Goal: Task Accomplishment & Management: Complete application form

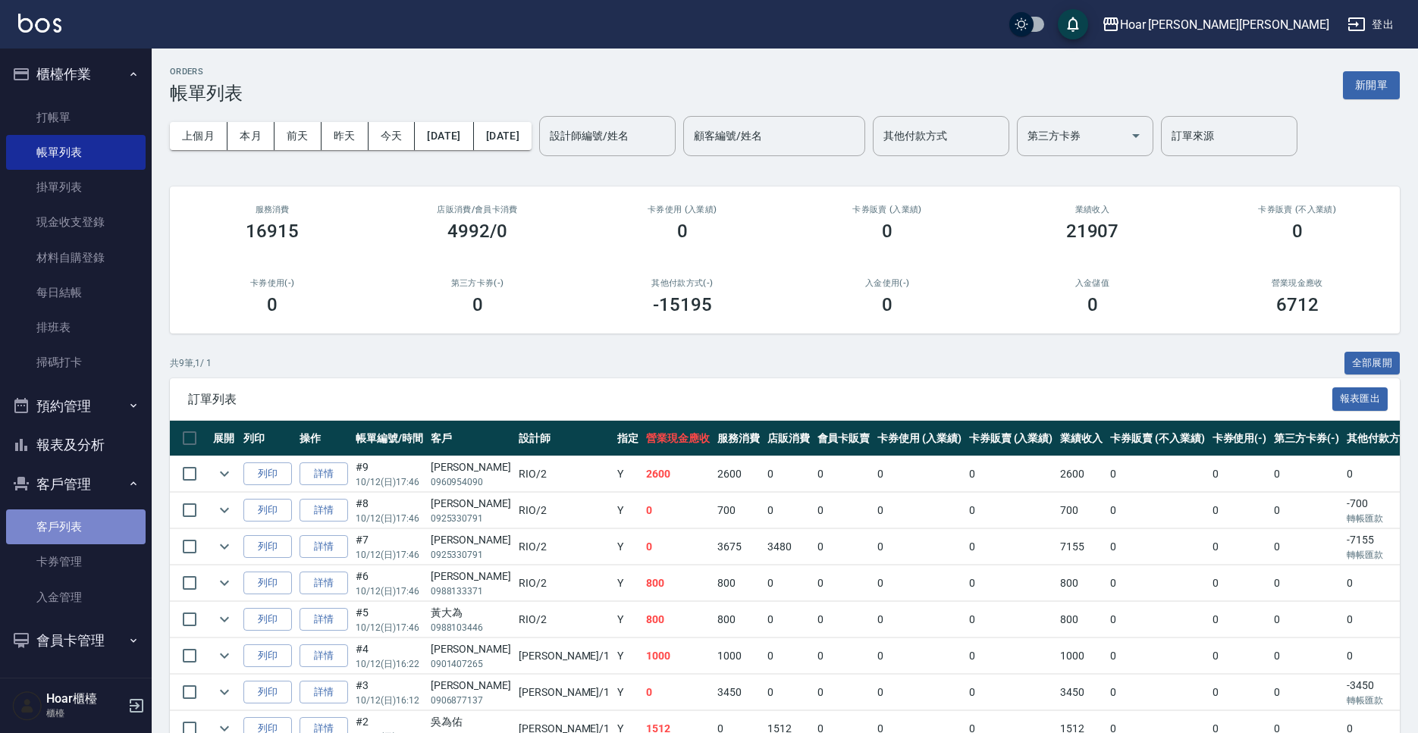
click at [96, 537] on link "客戶列表" at bounding box center [76, 527] width 140 height 35
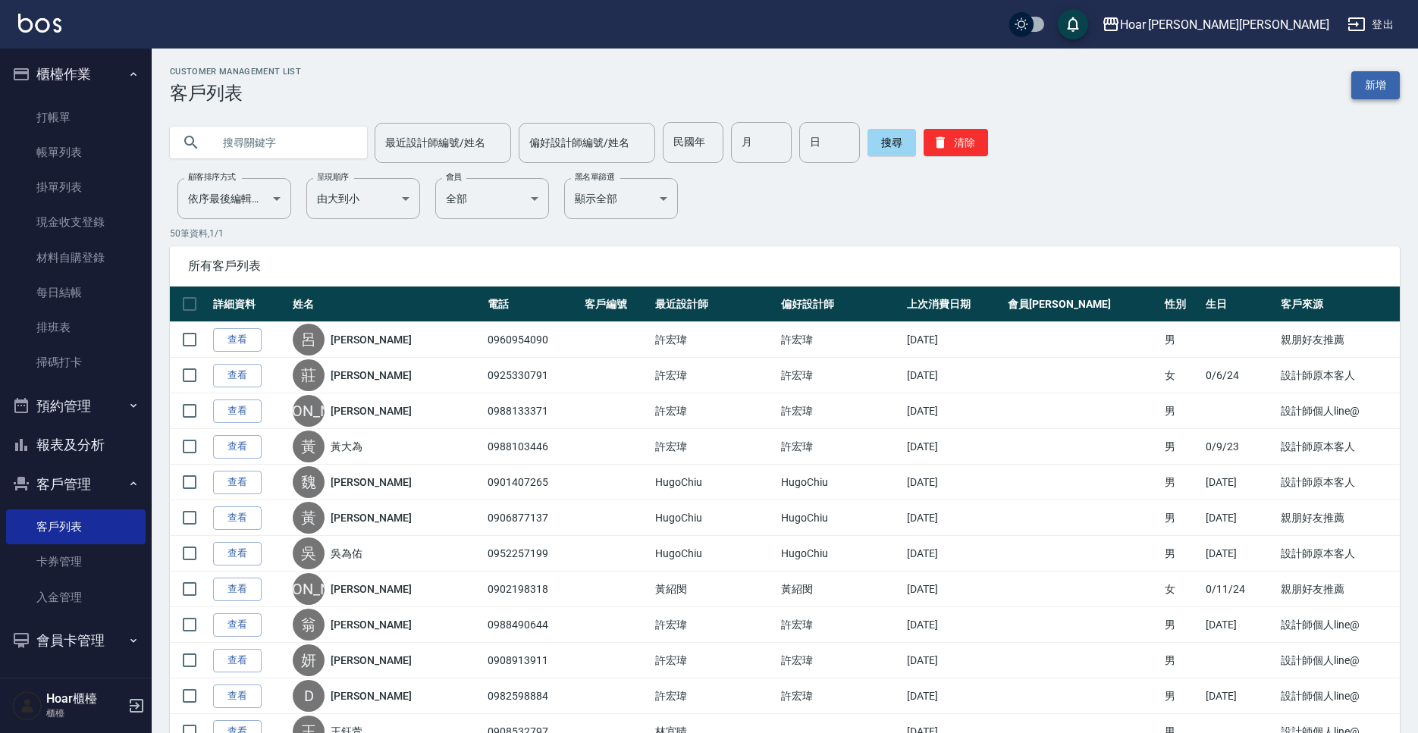
click at [1397, 81] on link "新增" at bounding box center [1375, 85] width 49 height 28
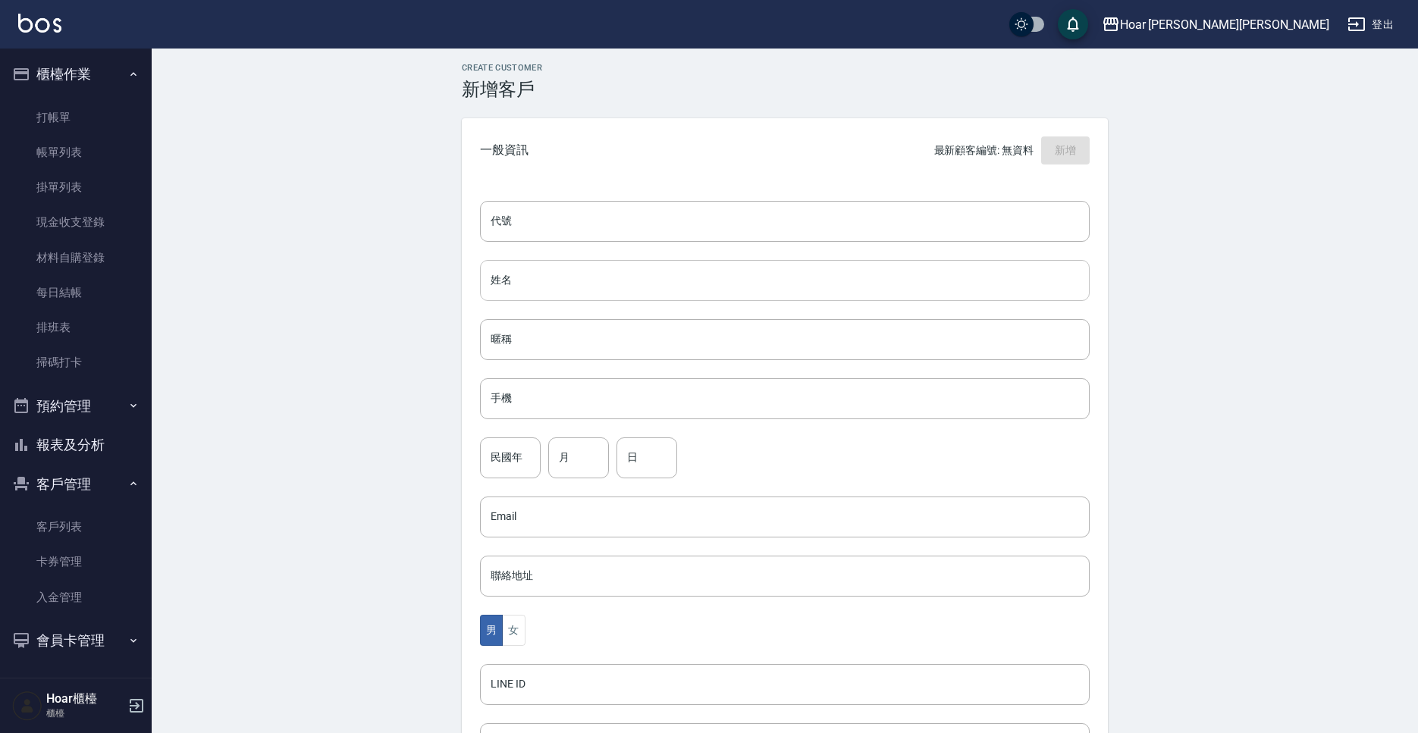
click at [544, 276] on input "姓名" at bounding box center [785, 280] width 610 height 41
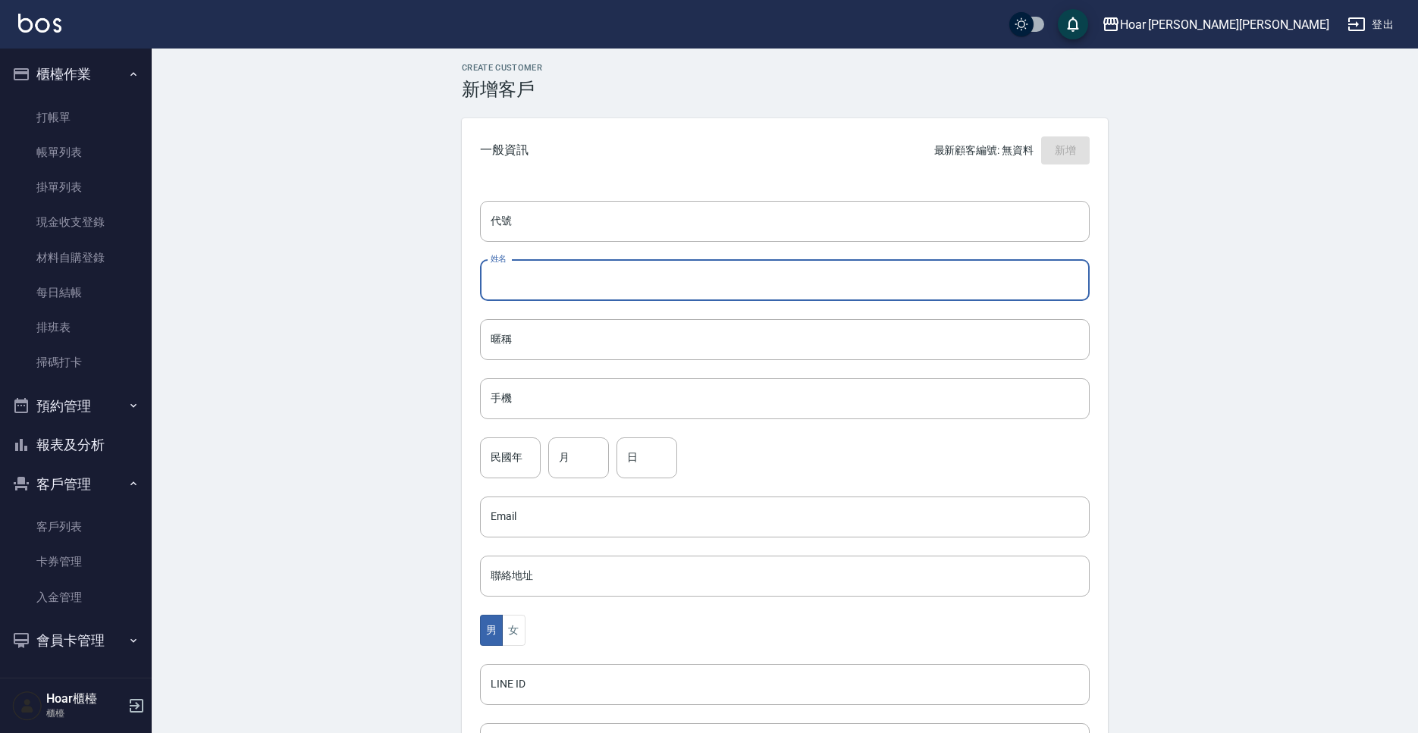
scroll to position [5, 0]
type input "x"
type input "[PERSON_NAME]"
click at [505, 464] on input "民國年" at bounding box center [510, 456] width 61 height 41
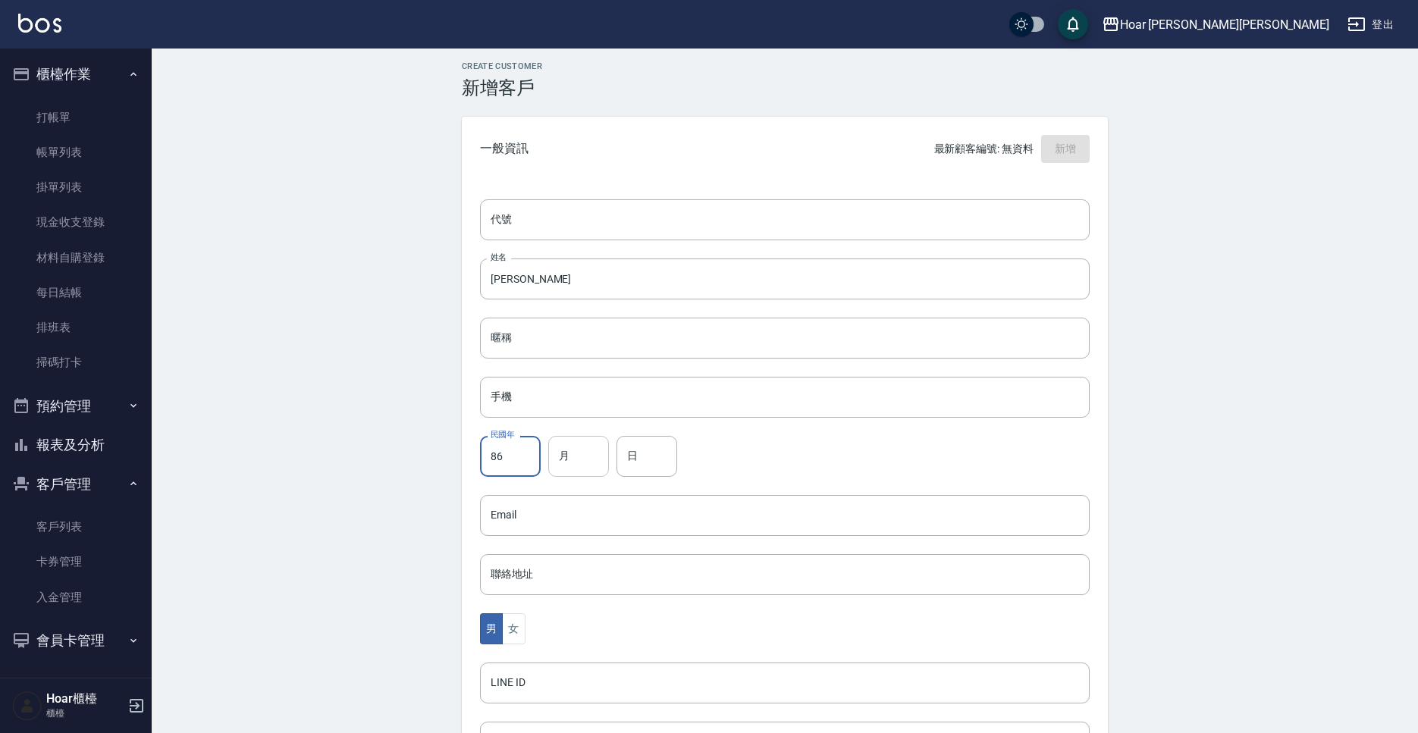
type input "86"
click at [572, 463] on input "月" at bounding box center [578, 456] width 61 height 41
type input "12"
click at [629, 468] on input "日" at bounding box center [646, 456] width 61 height 41
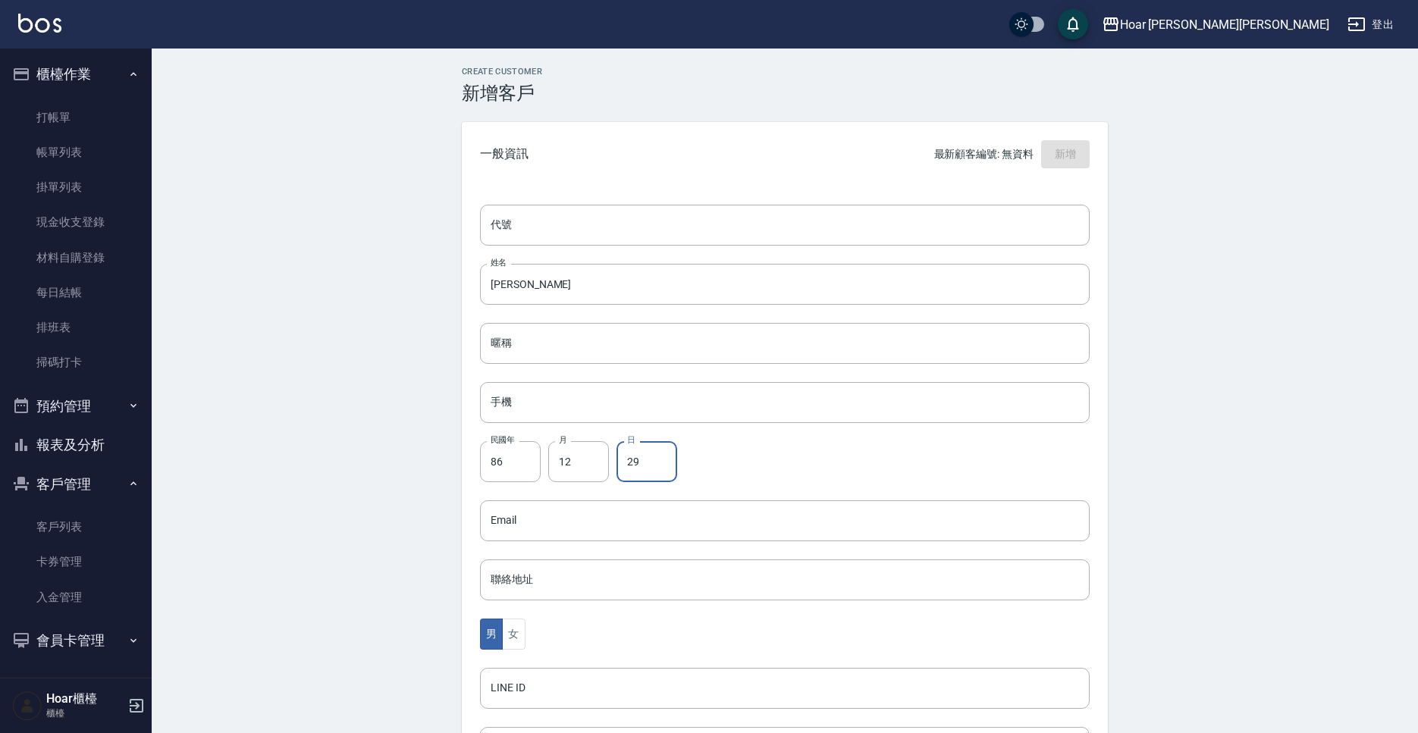
type input "29"
click at [607, 417] on input "手機" at bounding box center [785, 402] width 610 height 41
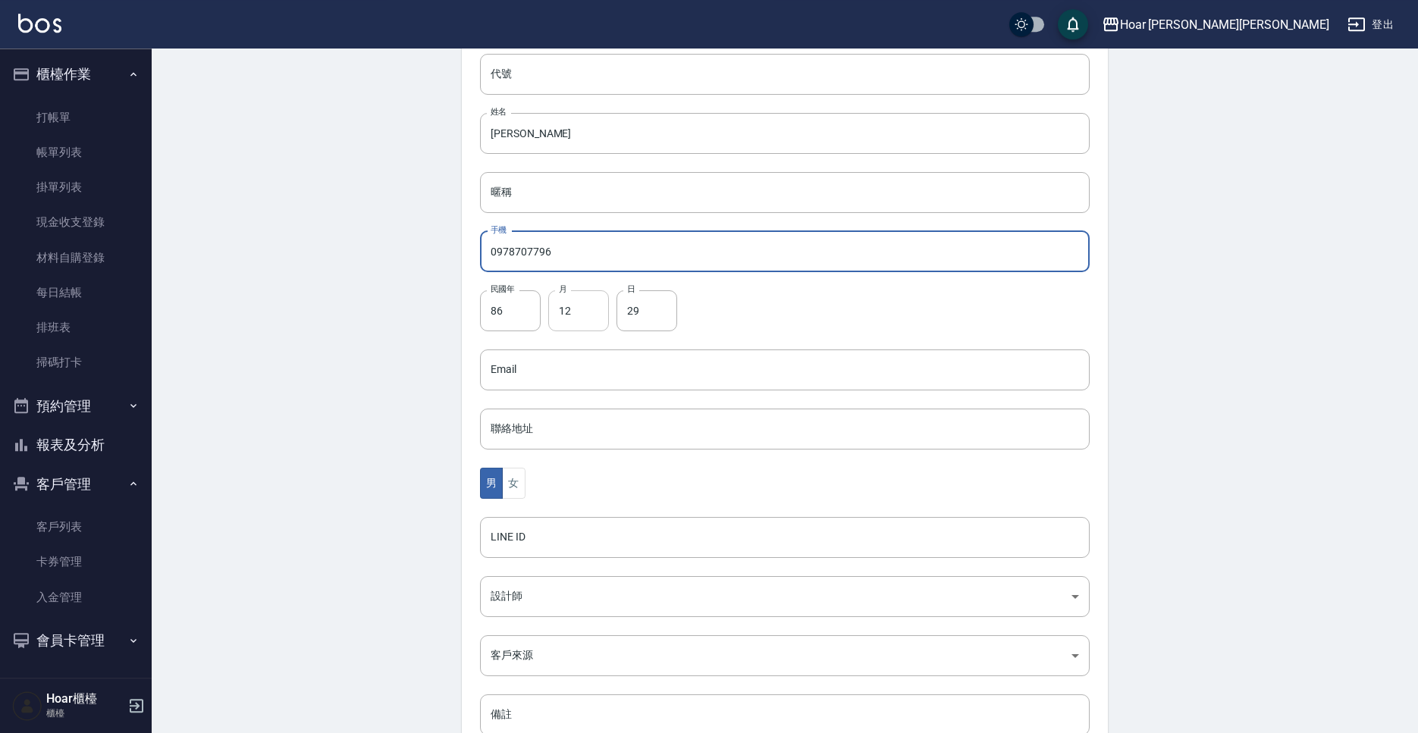
scroll to position [165, 0]
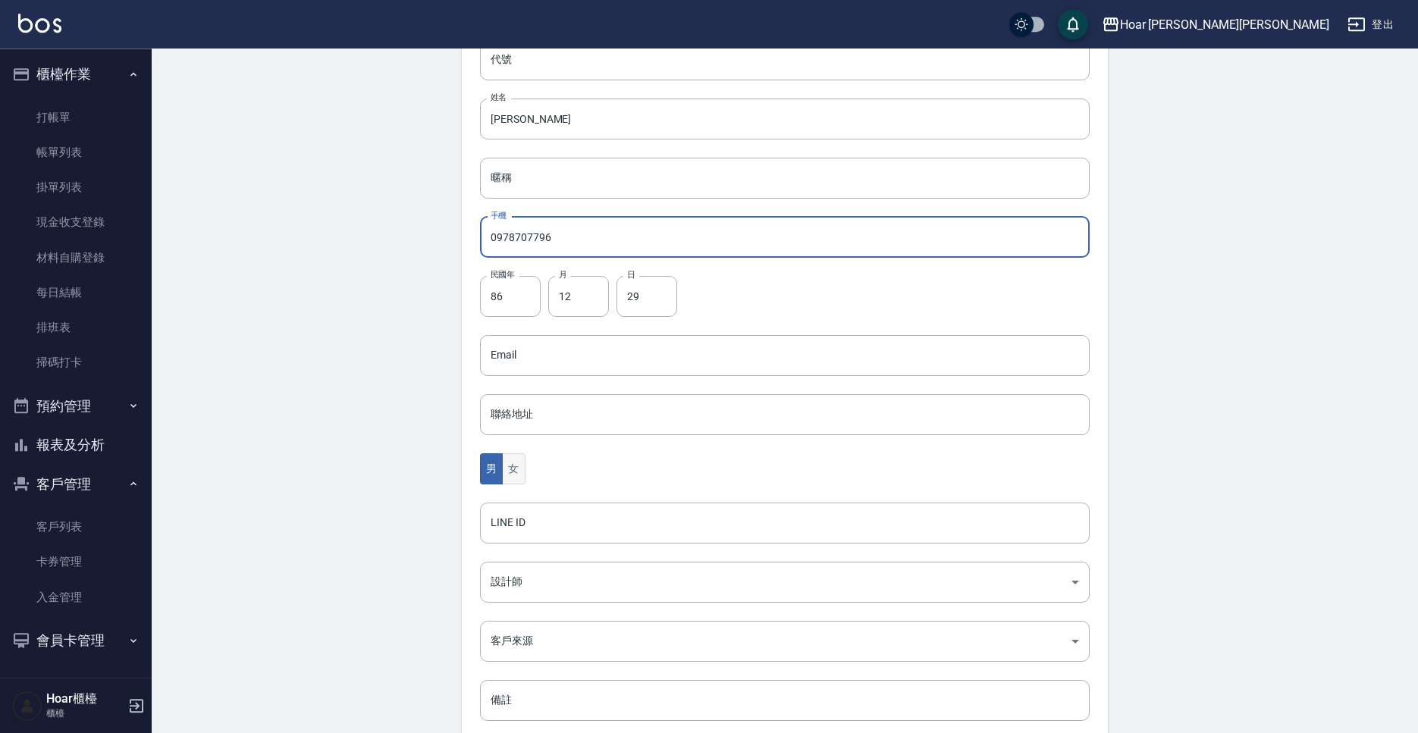
type input "0978707796"
click at [525, 466] on button "女" at bounding box center [513, 468] width 23 height 31
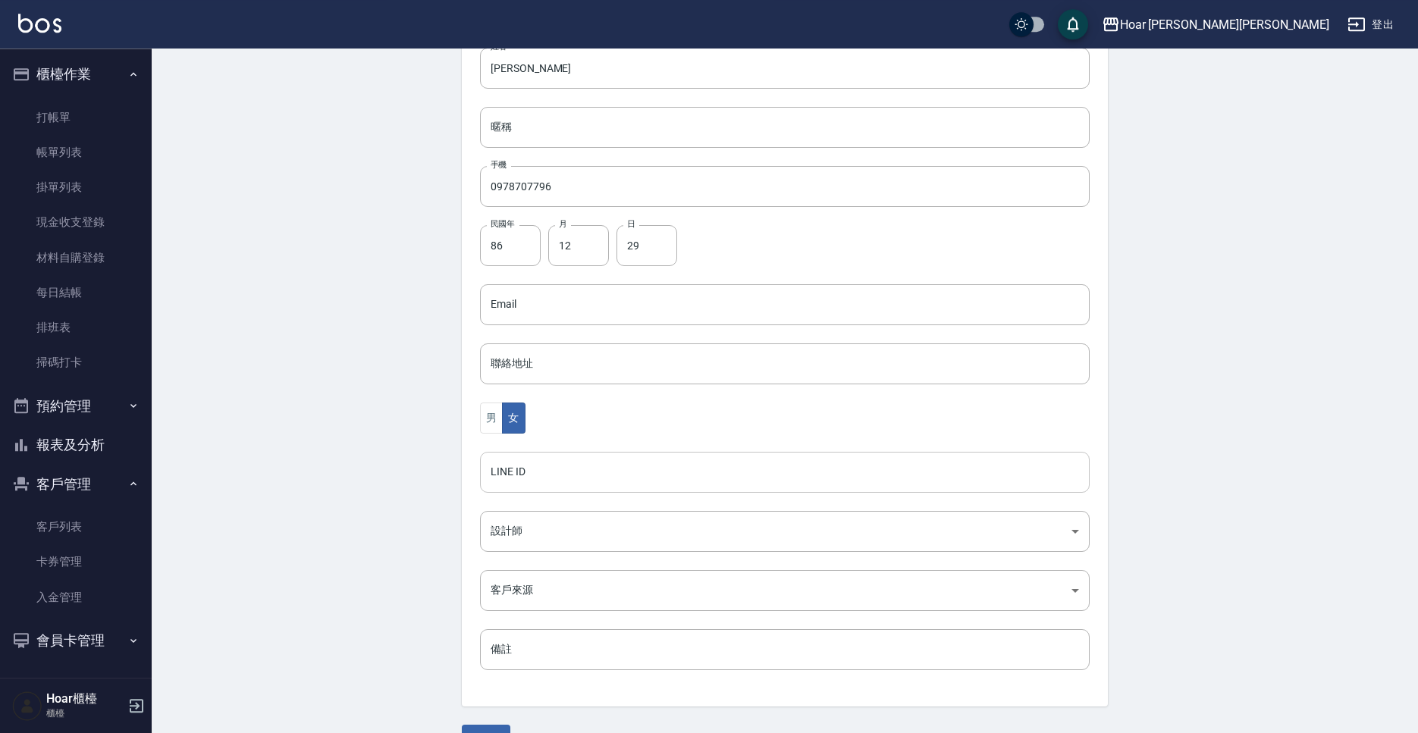
scroll to position [232, 0]
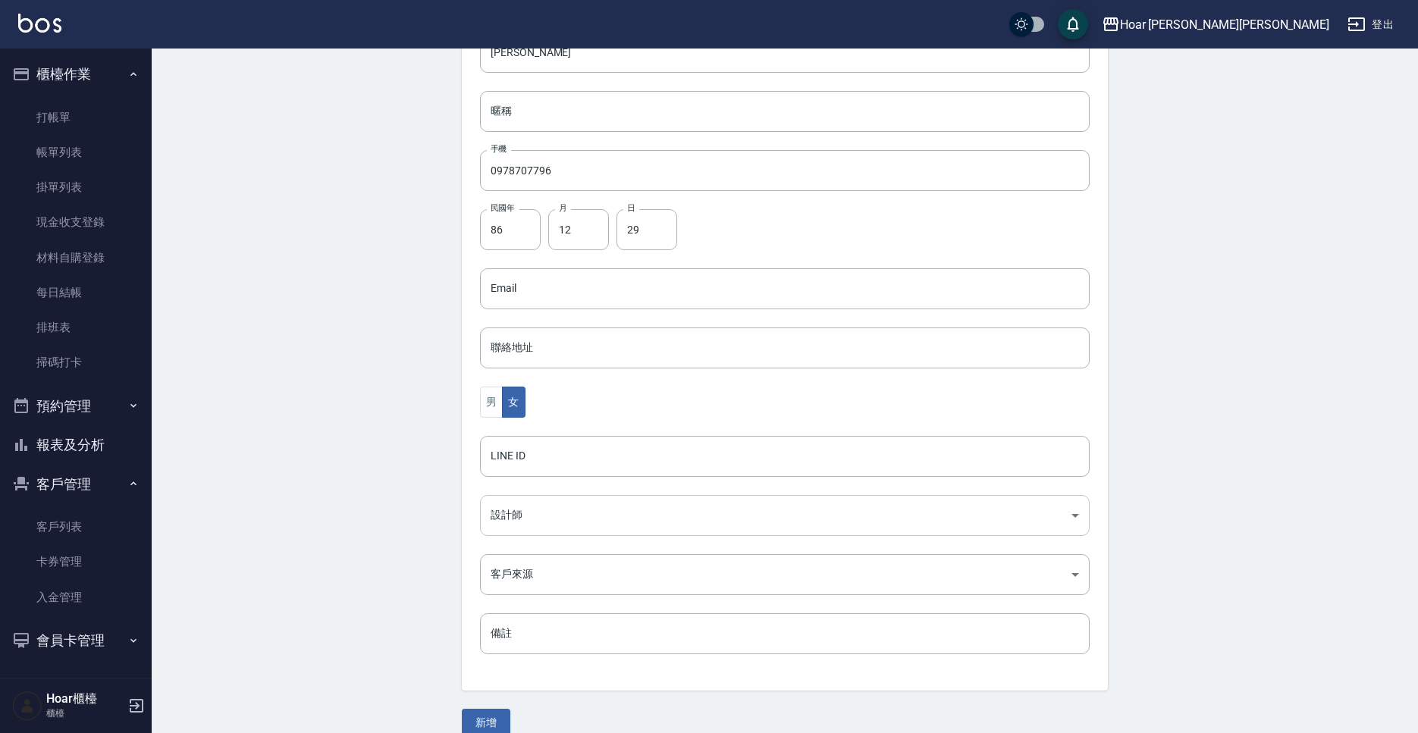
click at [551, 524] on body "Hoar [PERSON_NAME][PERSON_NAME] 登出 櫃檯作業 打帳單 帳單列表 掛單列表 現金收支登錄 材料自購登錄 每日結帳 排班表 掃碼…" at bounding box center [709, 261] width 1418 height 987
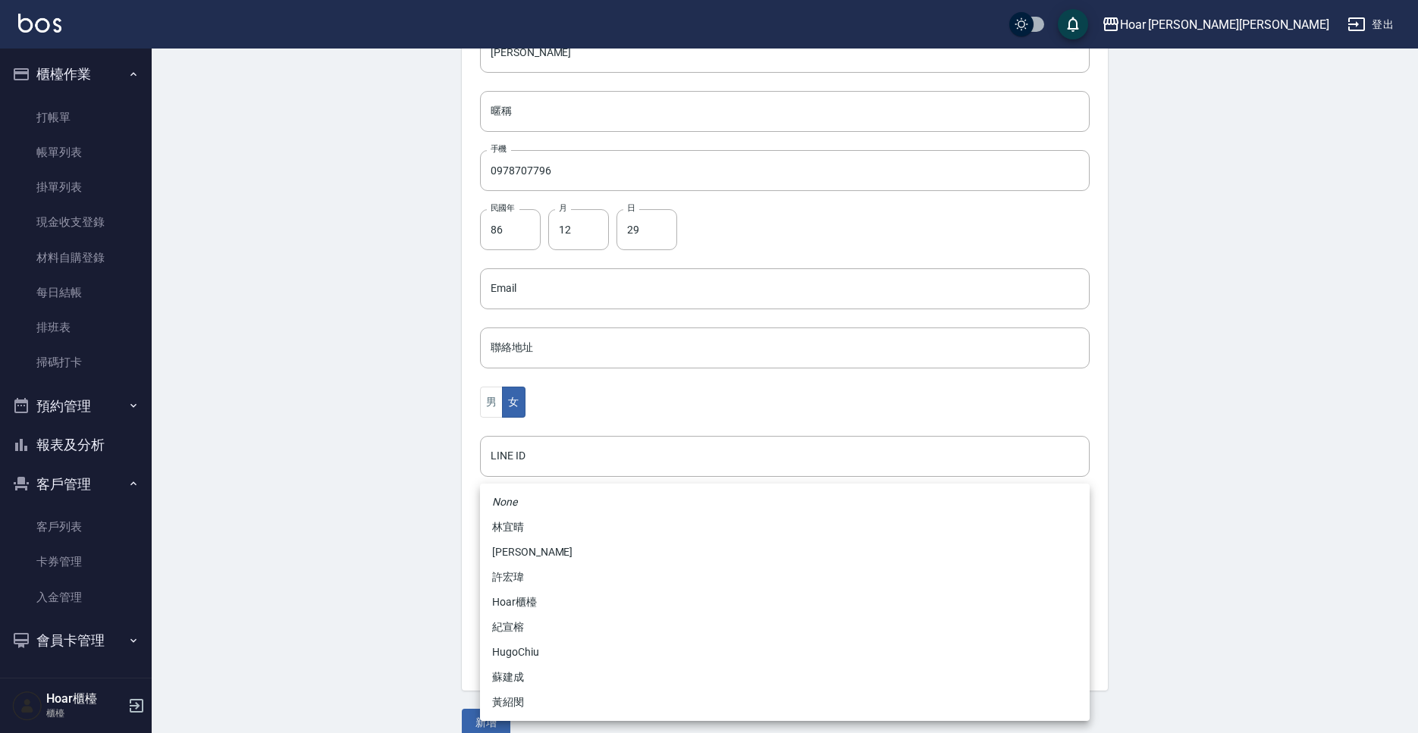
click at [540, 704] on li "黃紹閔" at bounding box center [785, 702] width 610 height 25
type input "ca54d0d9-00fe-490f-ba6a-72a5339bf885"
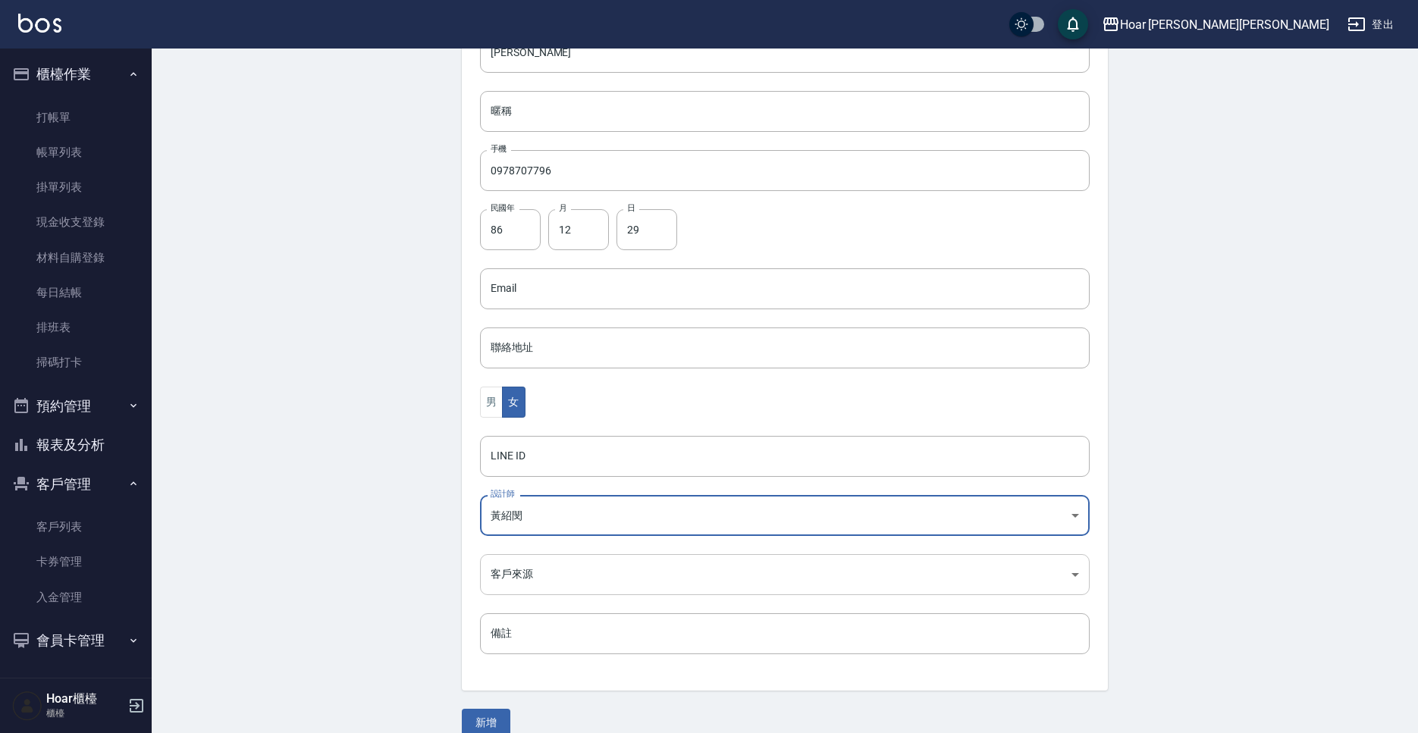
click at [576, 571] on body "Hoar [PERSON_NAME][PERSON_NAME] 登出 櫃檯作業 打帳單 帳單列表 掛單列表 現金收支登錄 材料自購登錄 每日結帳 排班表 掃碼…" at bounding box center [709, 261] width 1418 height 987
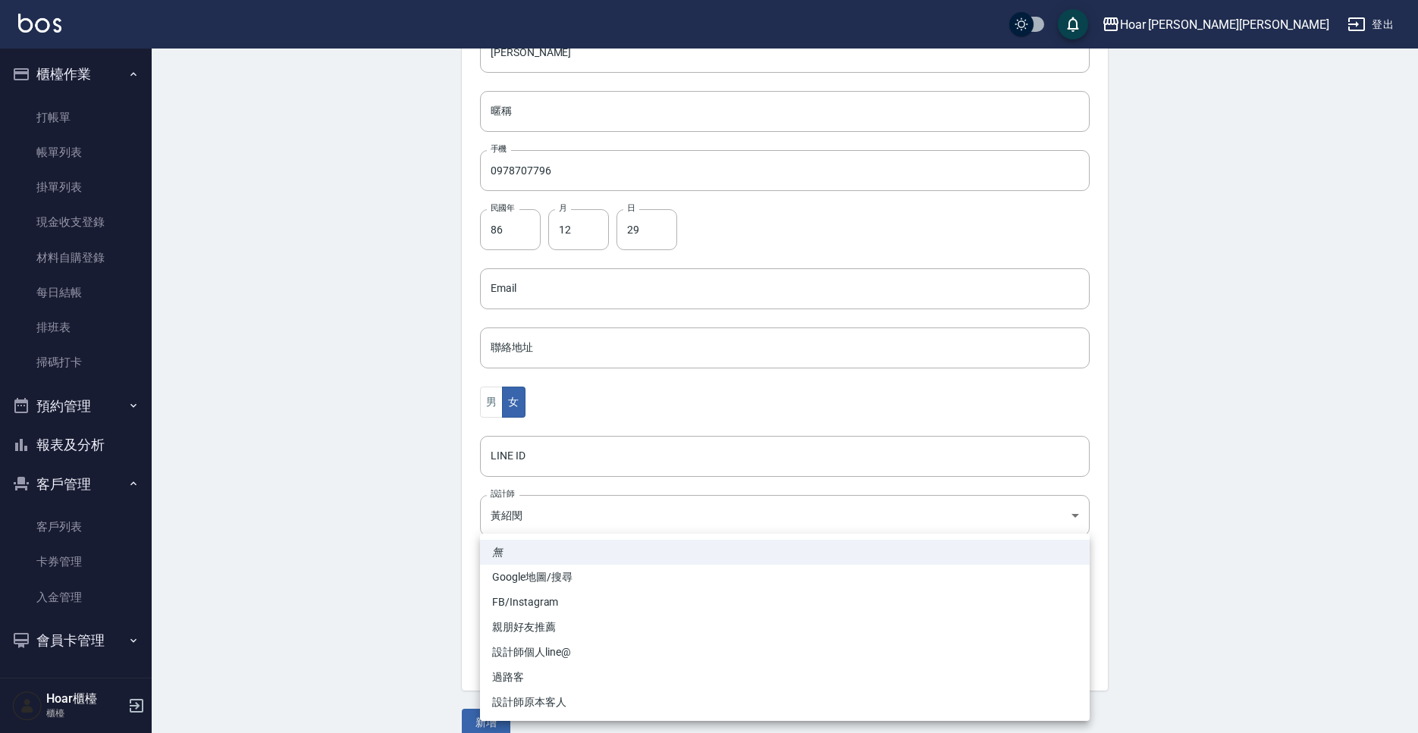
click at [544, 610] on li "FB/Instagram" at bounding box center [785, 602] width 610 height 25
type input "FB/Instagram"
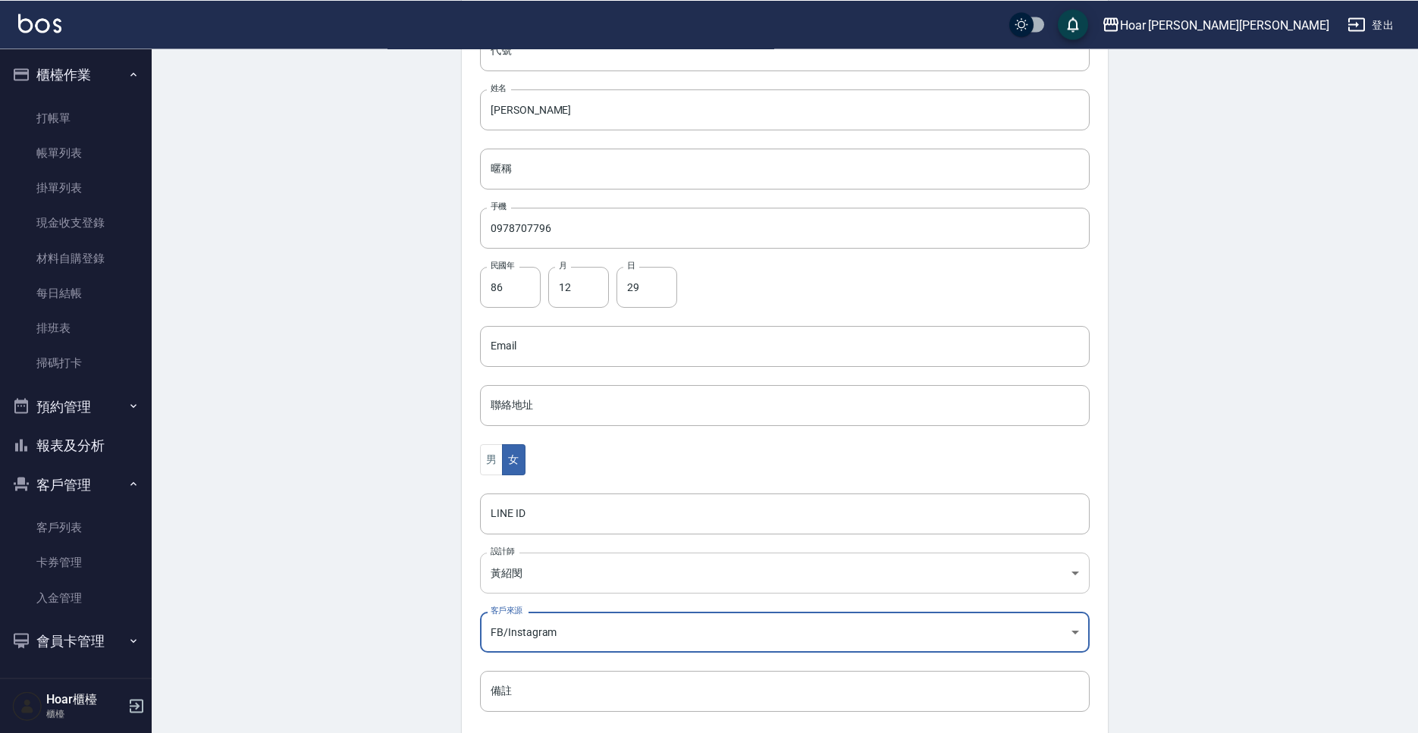
scroll to position [254, 0]
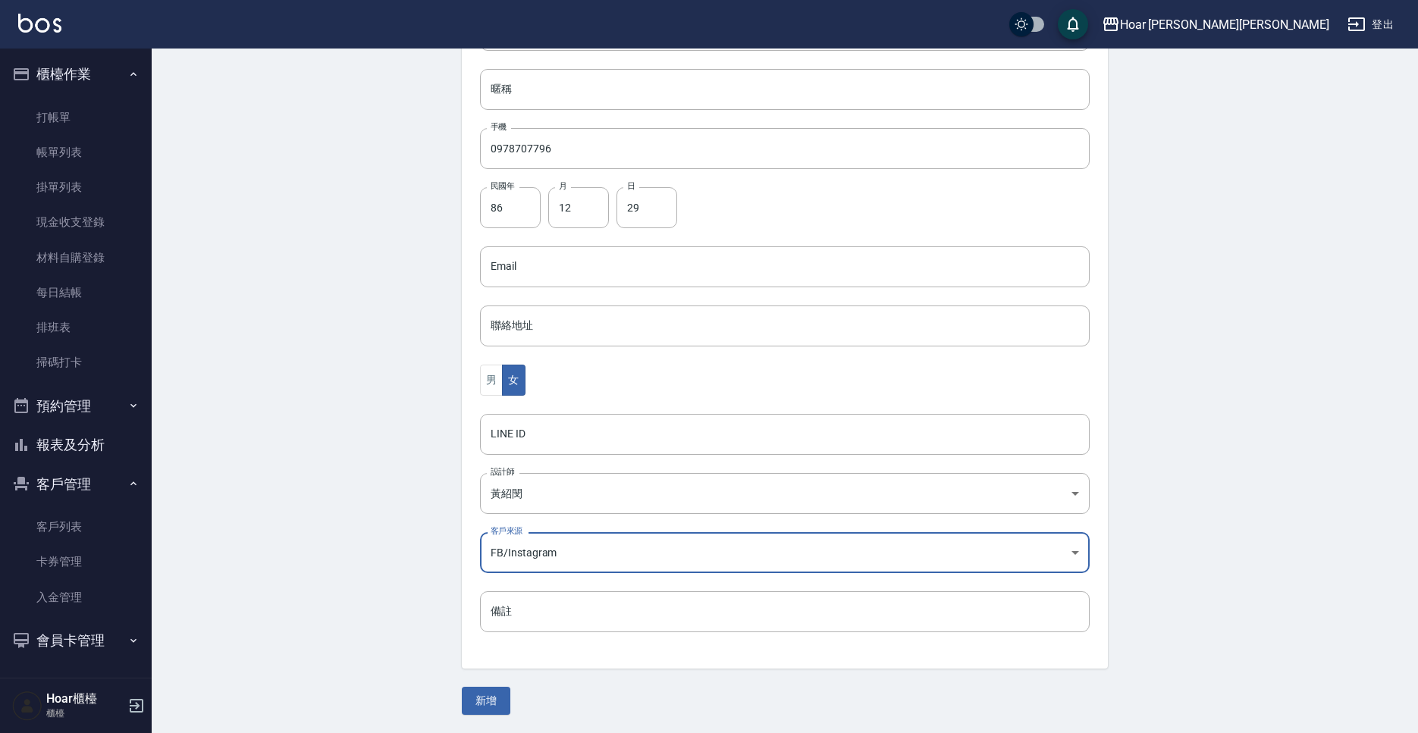
drag, startPoint x: 490, startPoint y: 713, endPoint x: 484, endPoint y: 696, distance: 17.8
click at [491, 710] on button "新增" at bounding box center [486, 701] width 49 height 28
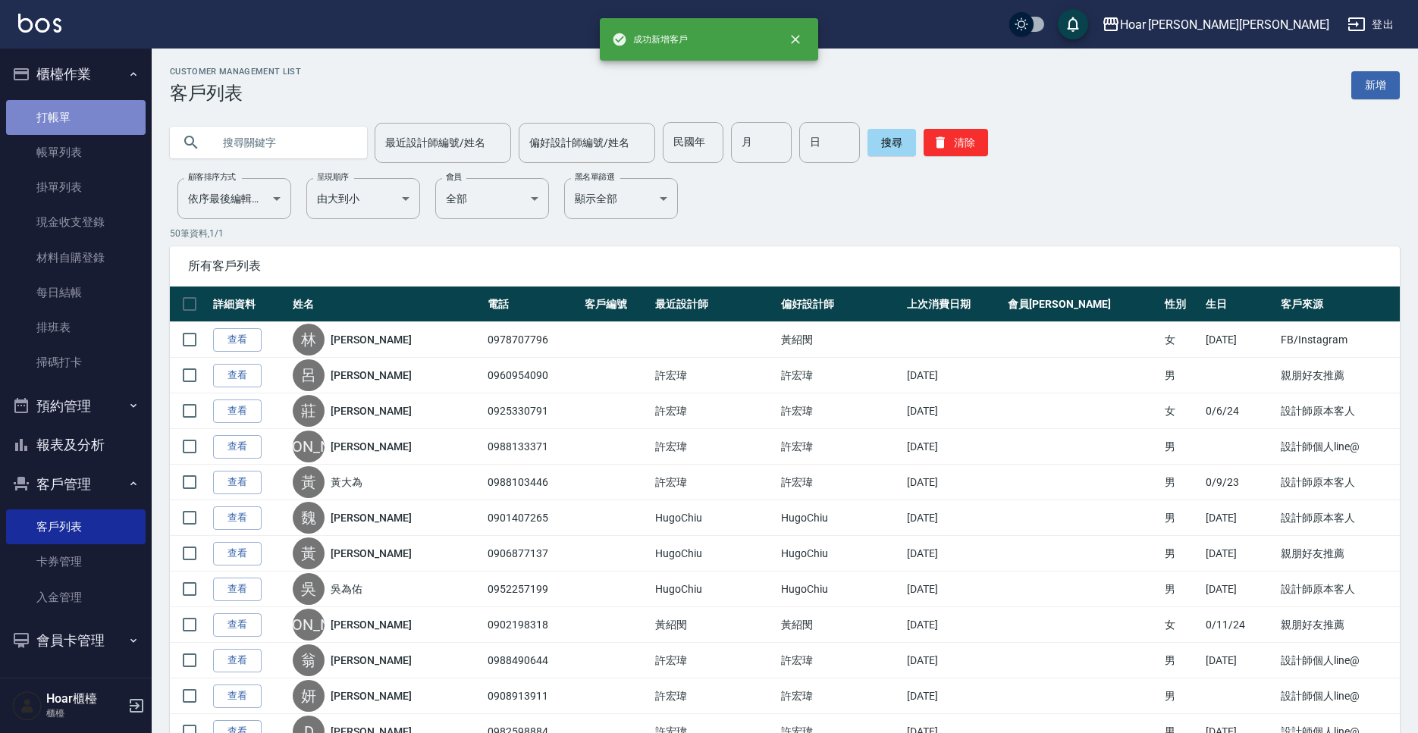
click at [87, 127] on link "打帳單" at bounding box center [76, 117] width 140 height 35
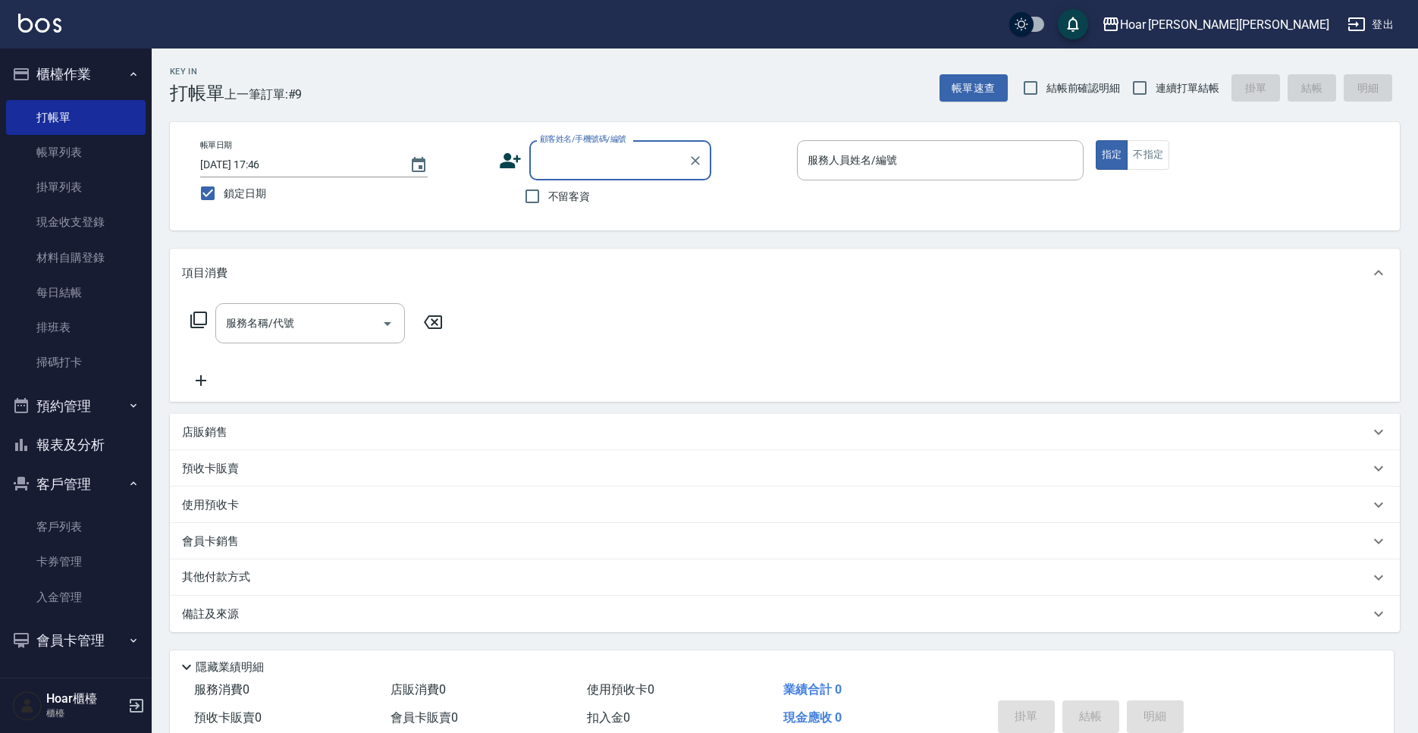
click at [641, 177] on div "顧客姓名/手機號碼/編號" at bounding box center [620, 160] width 182 height 40
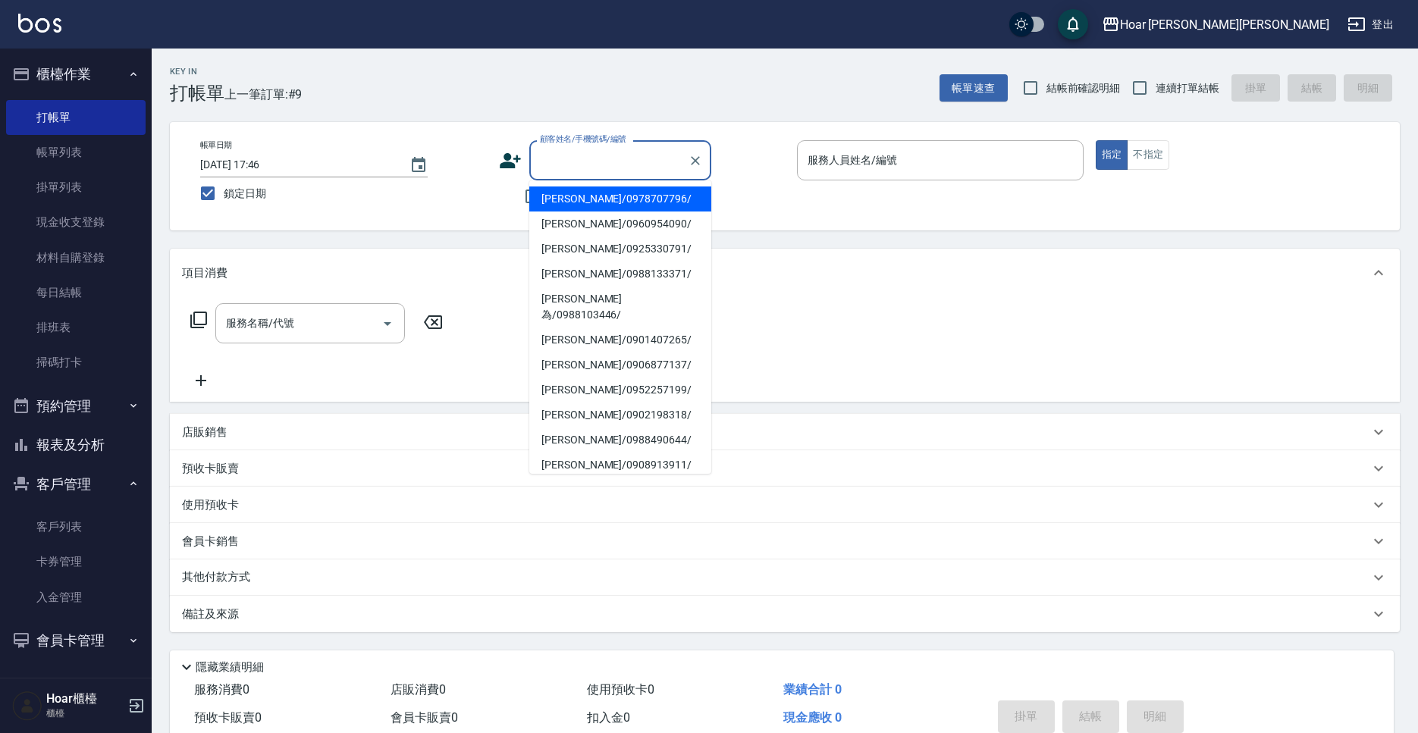
click at [629, 197] on li "[PERSON_NAME]/0978707796/" at bounding box center [620, 199] width 182 height 25
type input "[PERSON_NAME]/0978707796/"
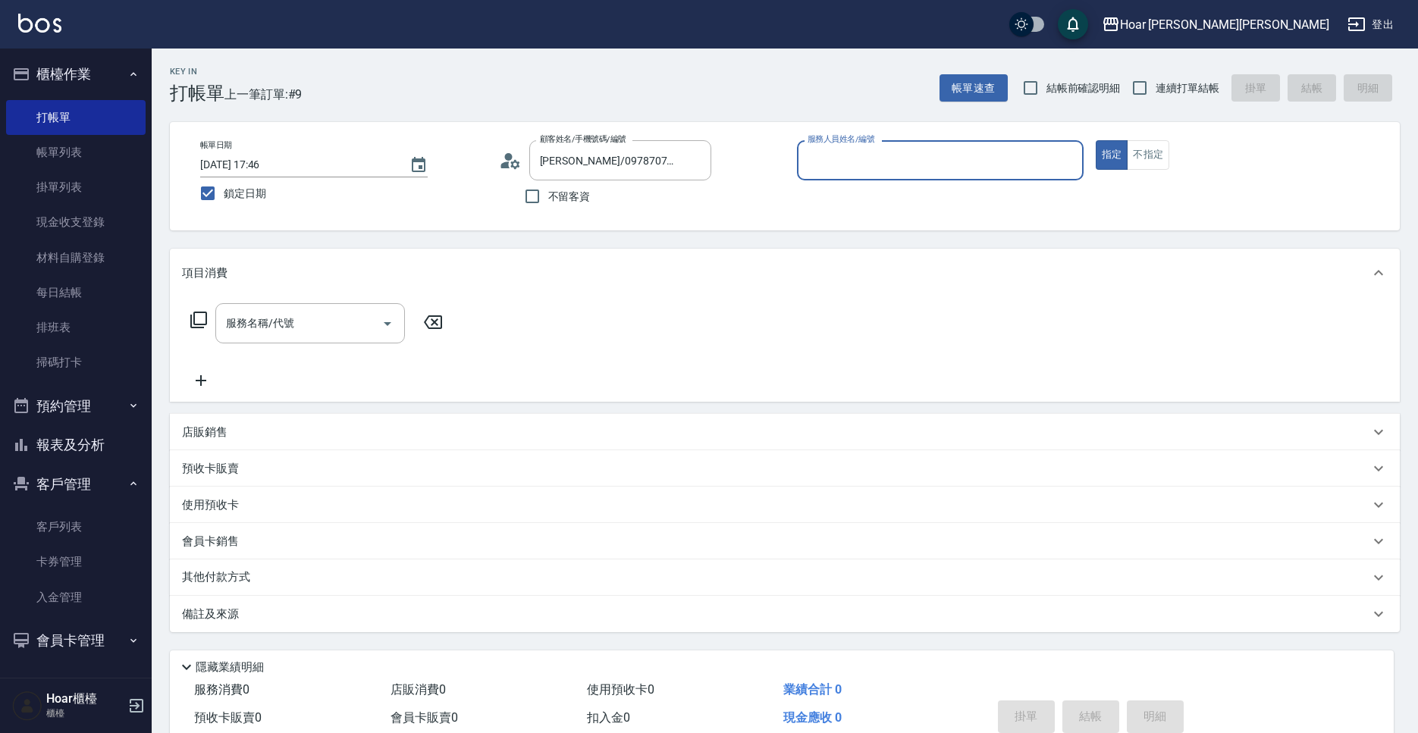
type input "Shami-3"
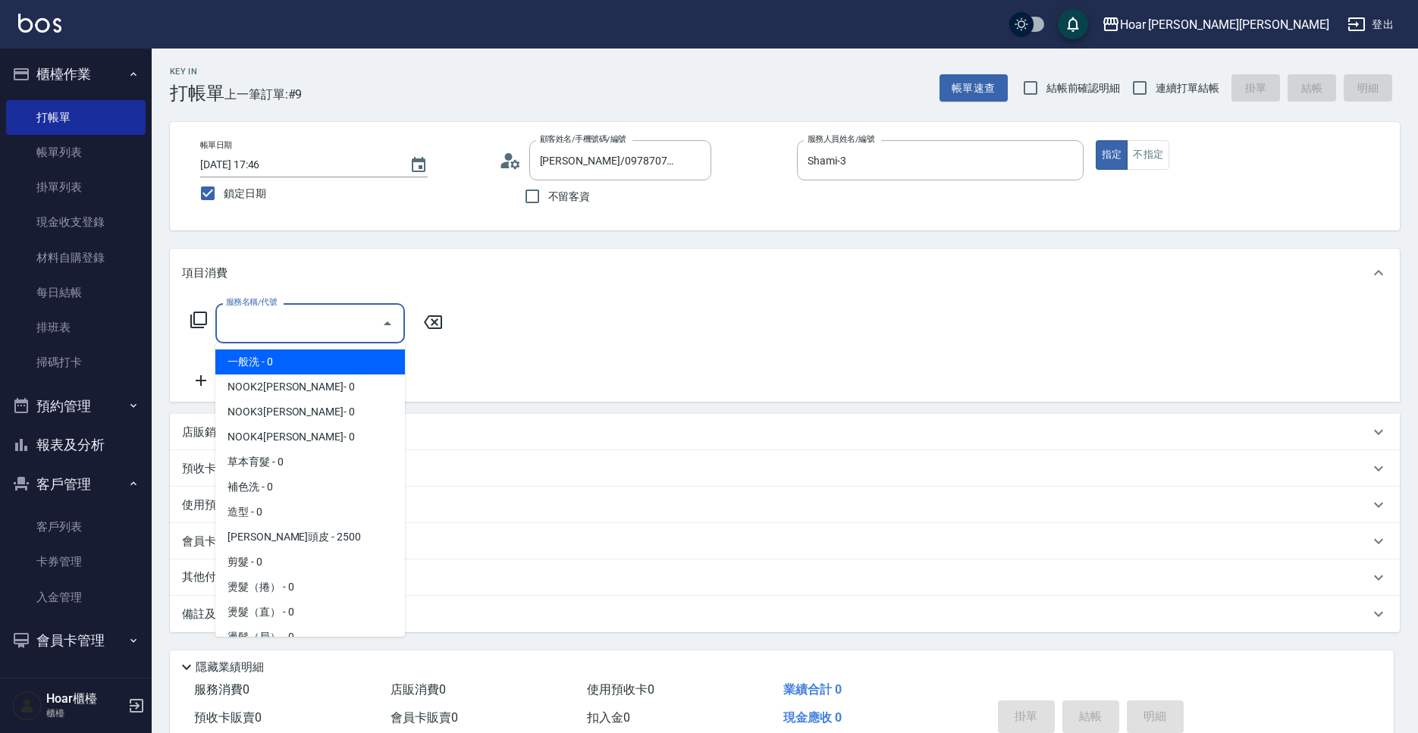
click at [256, 329] on input "服務名稱/代號" at bounding box center [298, 323] width 153 height 27
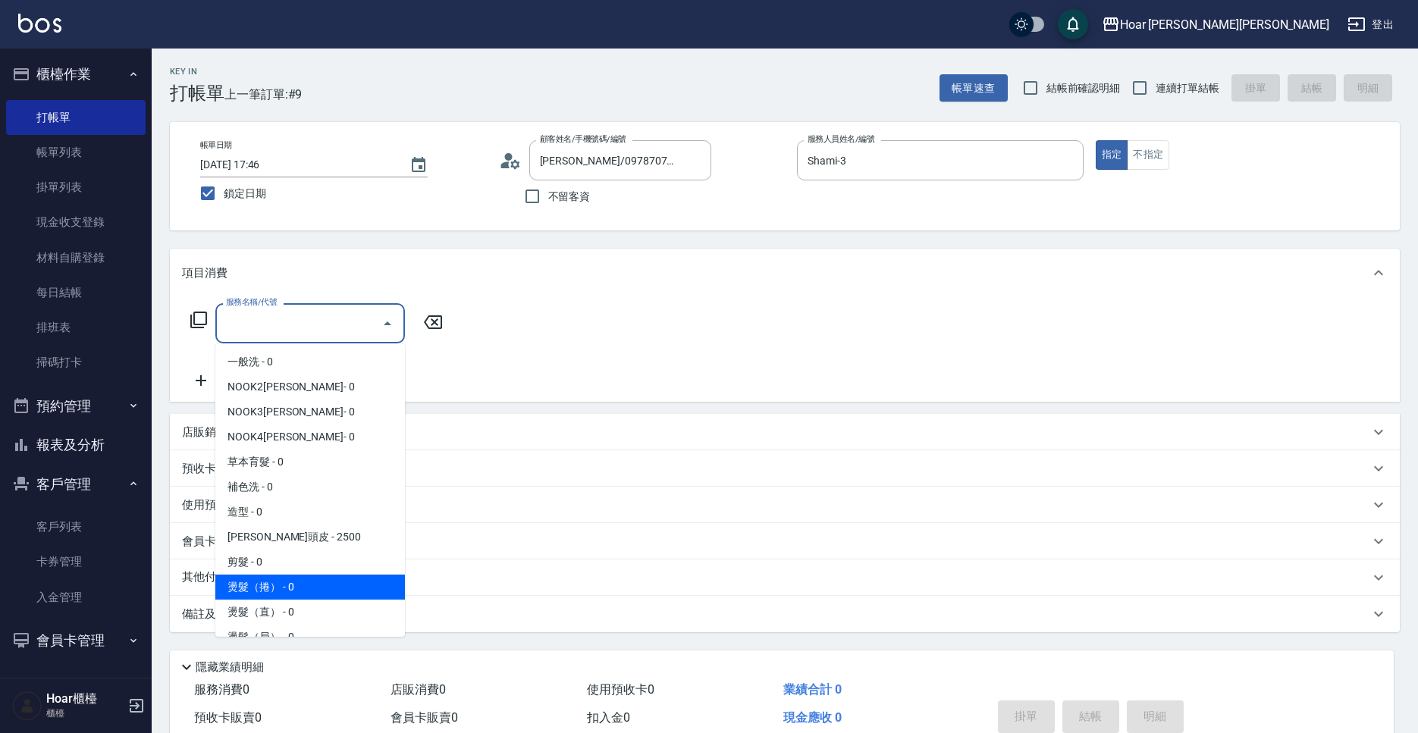
click at [302, 597] on span "燙髮（捲） - 0" at bounding box center [310, 587] width 190 height 25
type input "燙髮（捲）(301)"
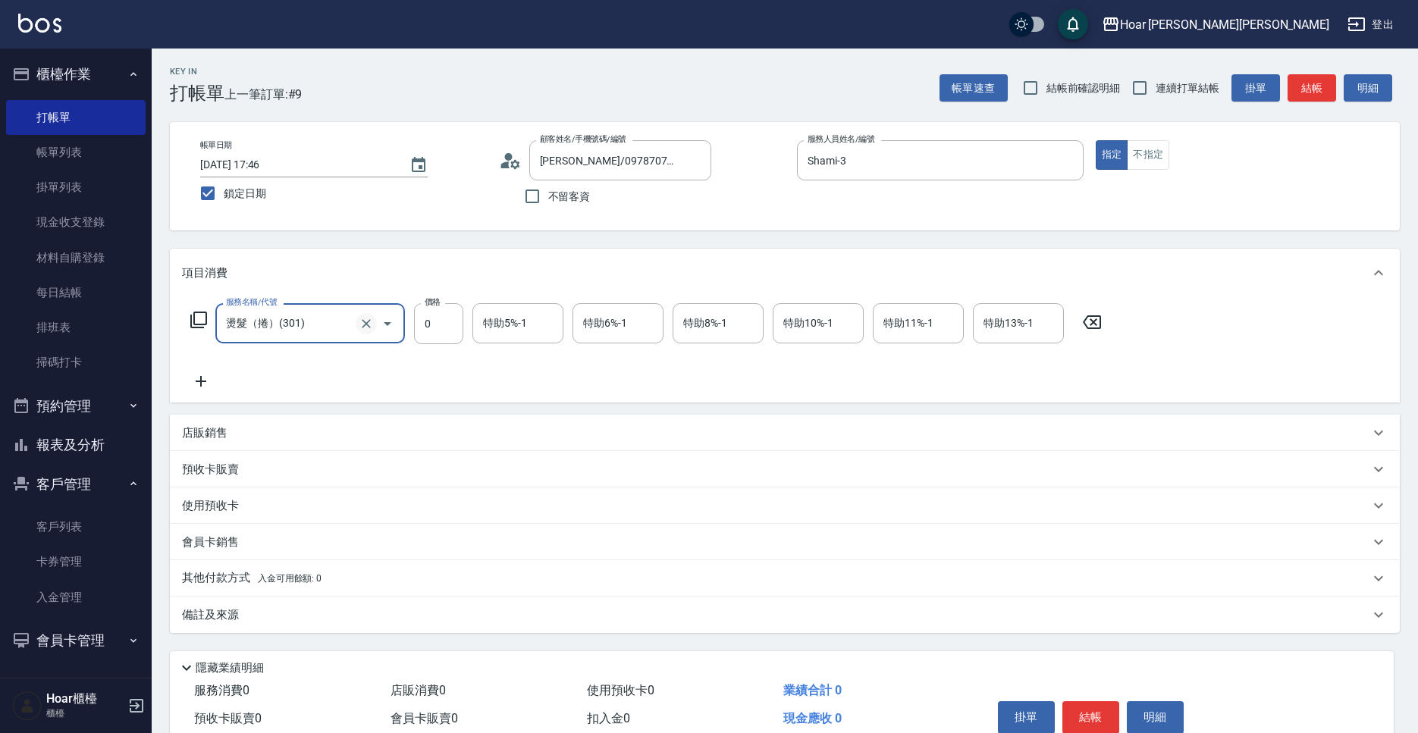
click at [368, 321] on icon "Clear" at bounding box center [366, 323] width 15 height 15
click at [282, 306] on div "服務名稱/代號" at bounding box center [310, 323] width 190 height 40
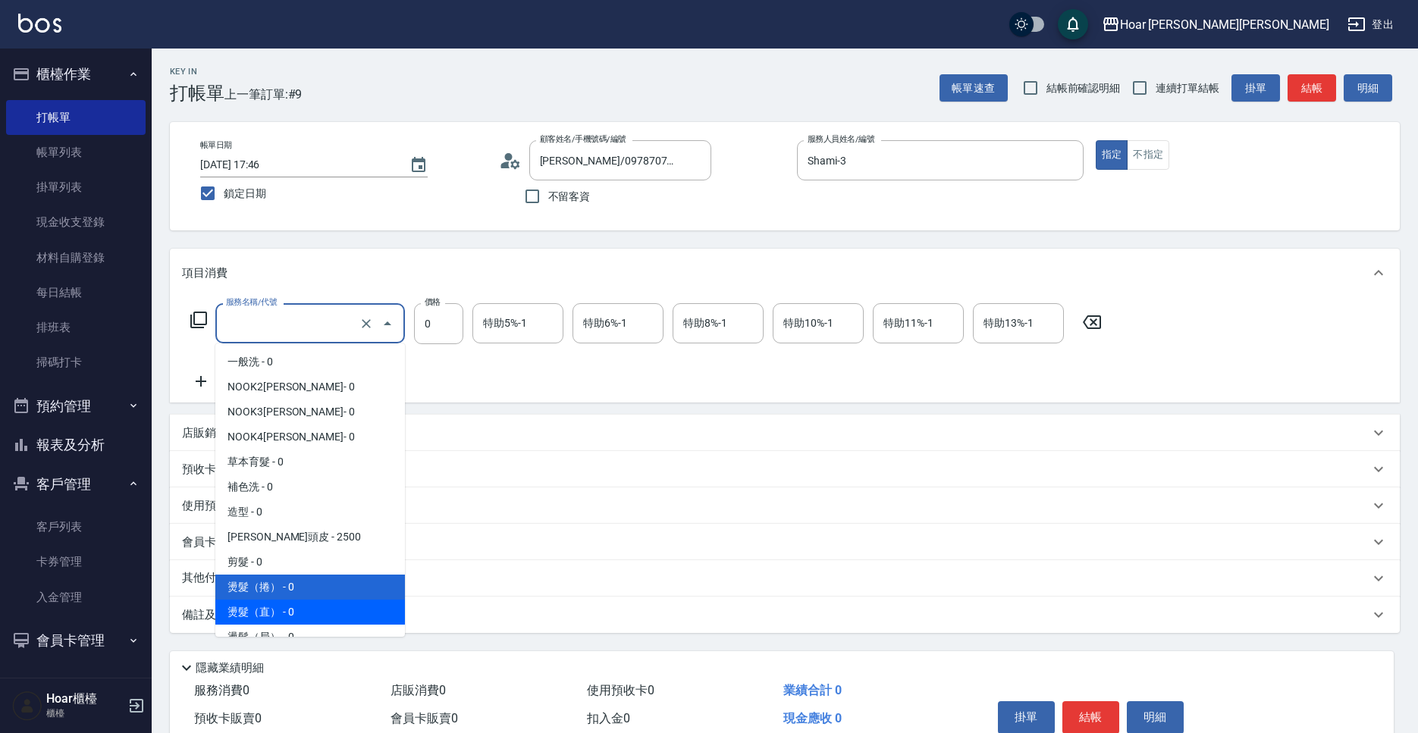
click at [318, 605] on span "燙髮（直） - 0" at bounding box center [310, 612] width 190 height 25
type input "燙髮（直）(302)"
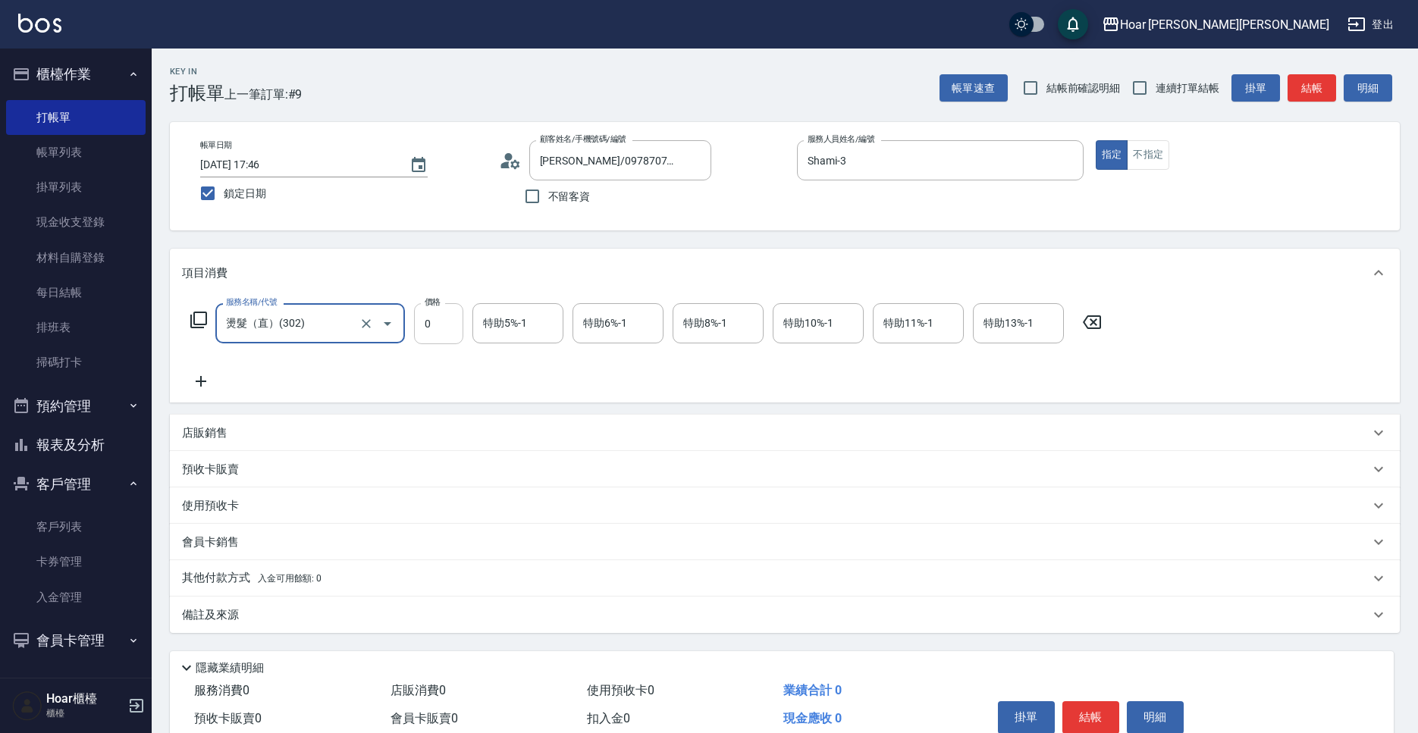
click at [418, 335] on input "0" at bounding box center [438, 323] width 49 height 41
type input "1800"
click at [199, 385] on icon at bounding box center [201, 381] width 38 height 18
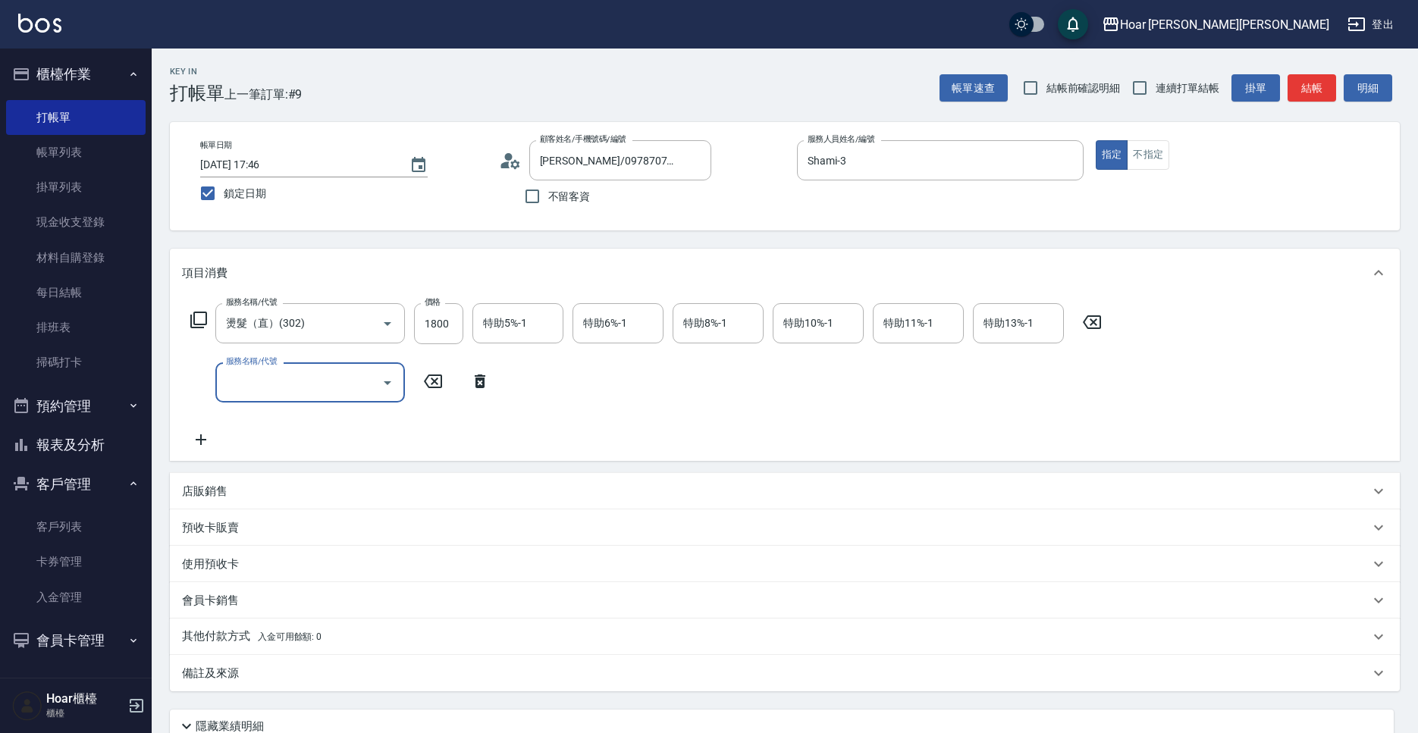
click at [295, 386] on input "服務名稱/代號" at bounding box center [298, 382] width 153 height 27
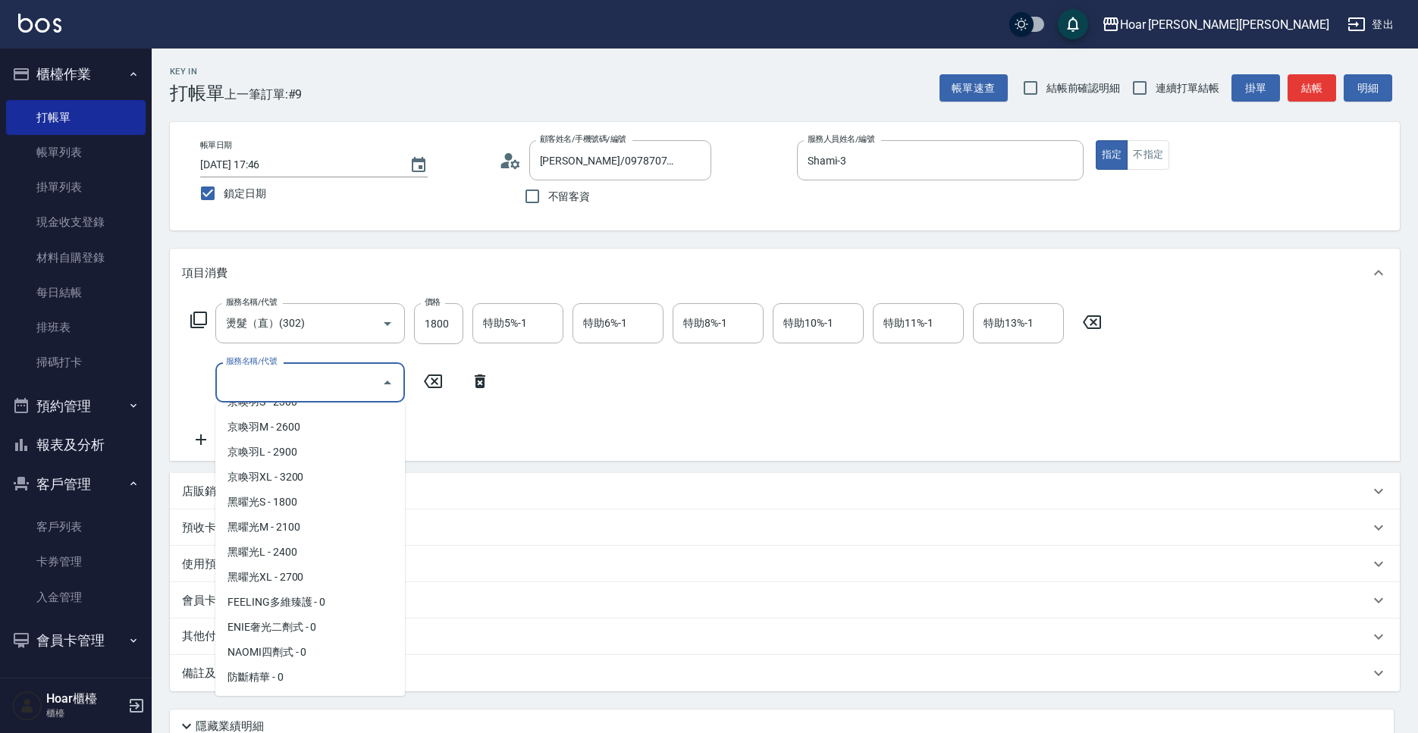
scroll to position [555, 0]
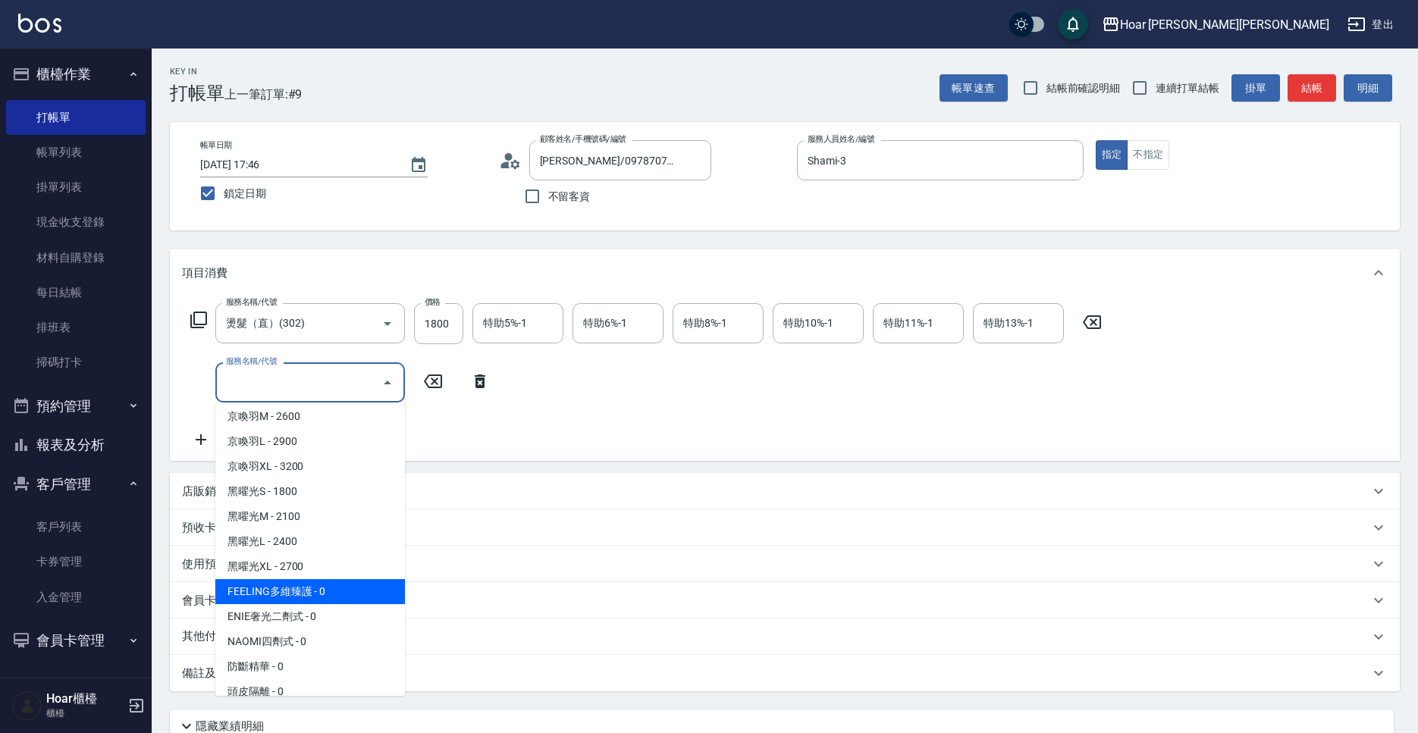
drag, startPoint x: 296, startPoint y: 597, endPoint x: 374, endPoint y: 455, distance: 162.2
click at [297, 594] on span "FEELING多維臻護 - 0" at bounding box center [310, 591] width 190 height 25
type input "FEELING多維臻護(609)"
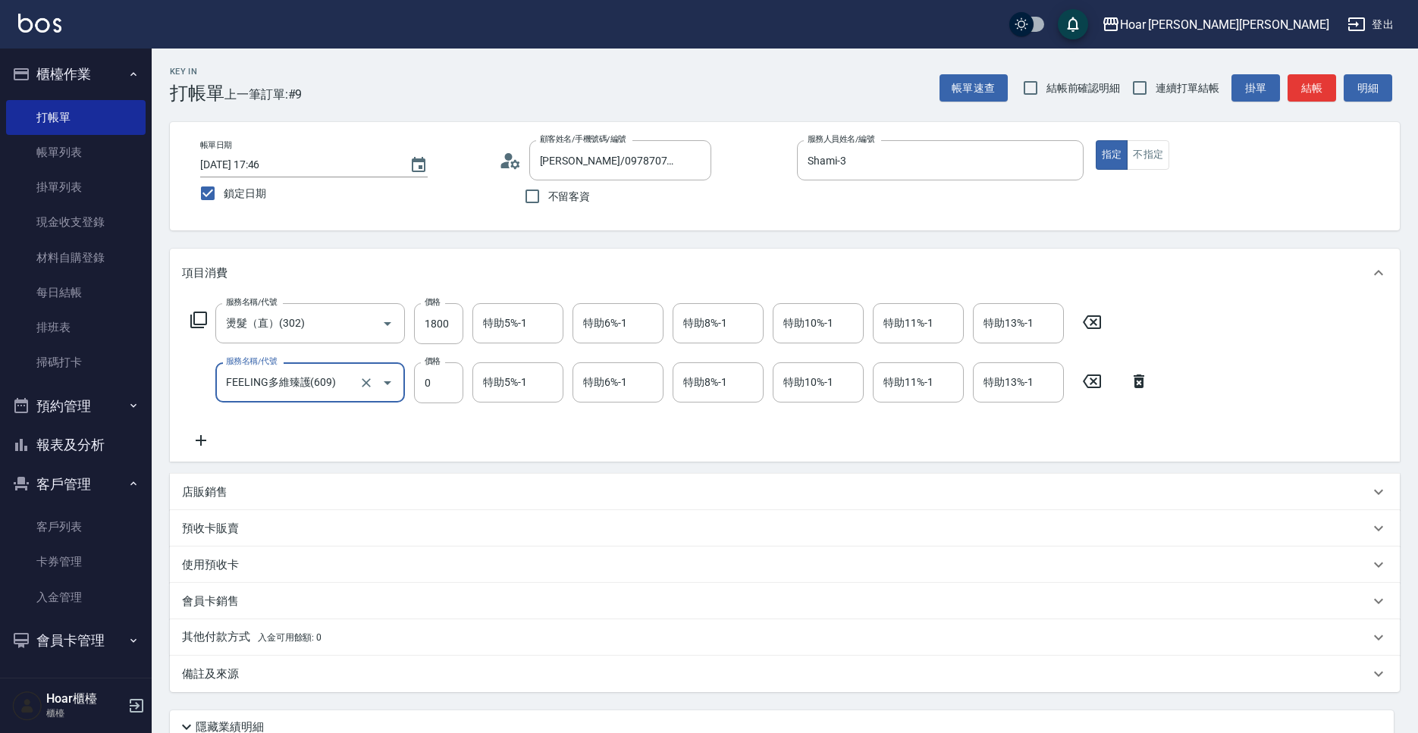
click at [464, 398] on div "服務名稱/代號 FEELING多維臻護(609) 服務名稱/代號 價格 0 價格 特助5%-1 特助5%-1 特助6%-1 特助6%-1 特助8%-1 特助8…" at bounding box center [670, 382] width 976 height 41
click at [436, 377] on input "0" at bounding box center [438, 382] width 49 height 41
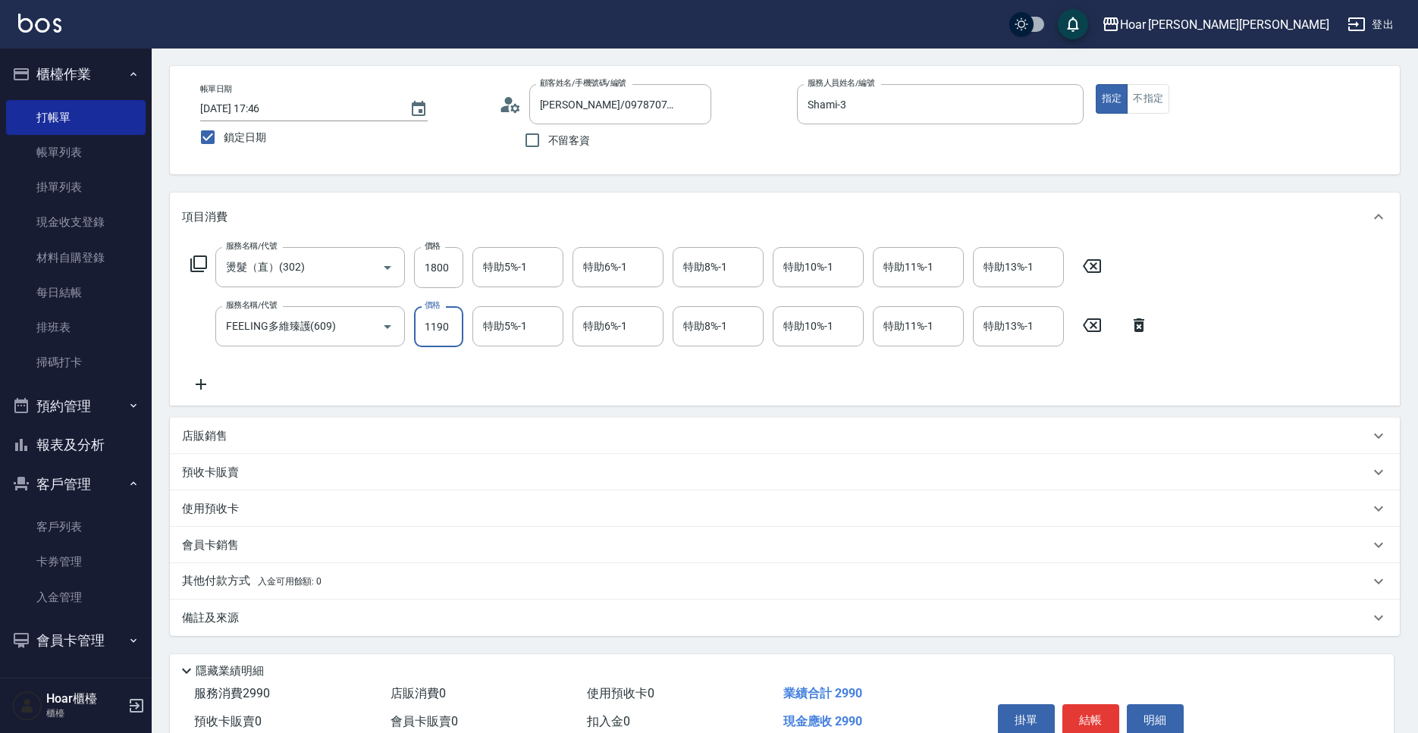
scroll to position [130, 0]
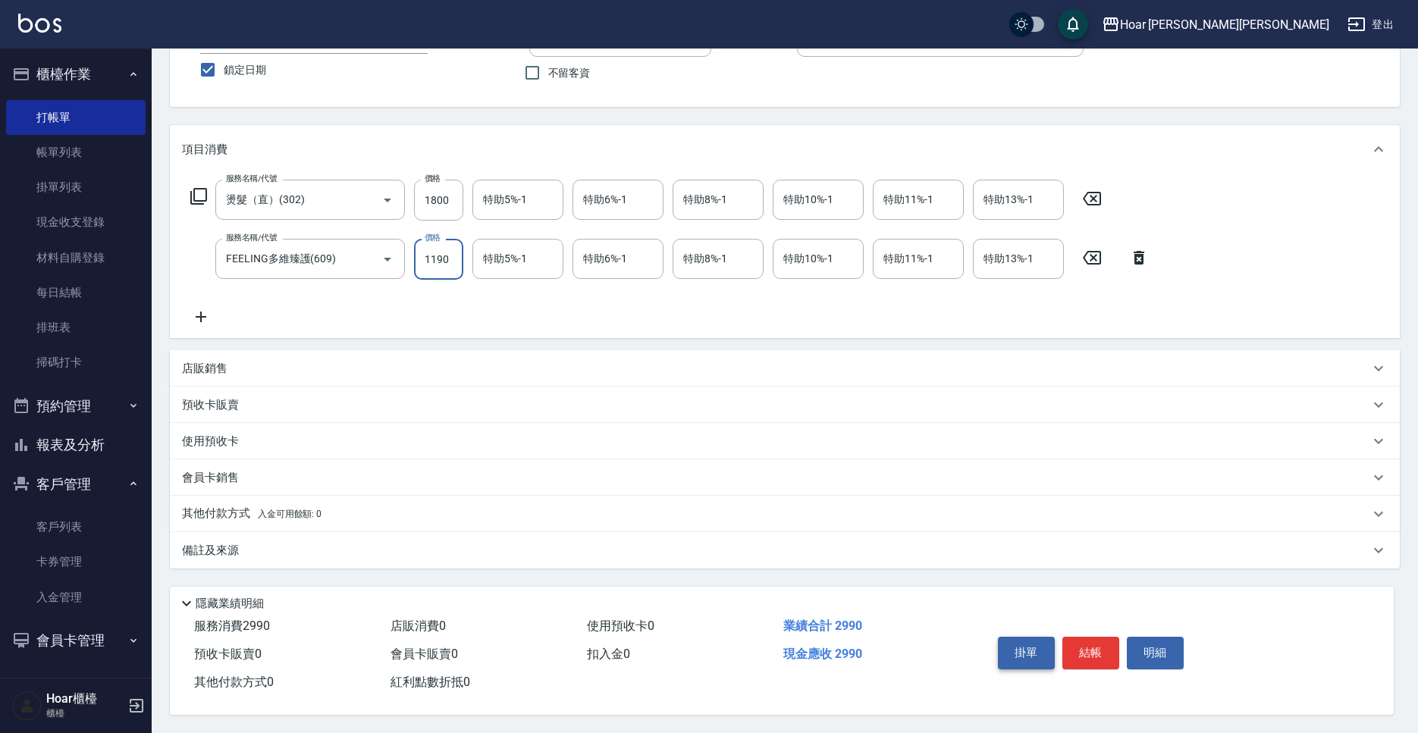
type input "1190"
click at [1024, 645] on button "掛單" at bounding box center [1026, 653] width 57 height 32
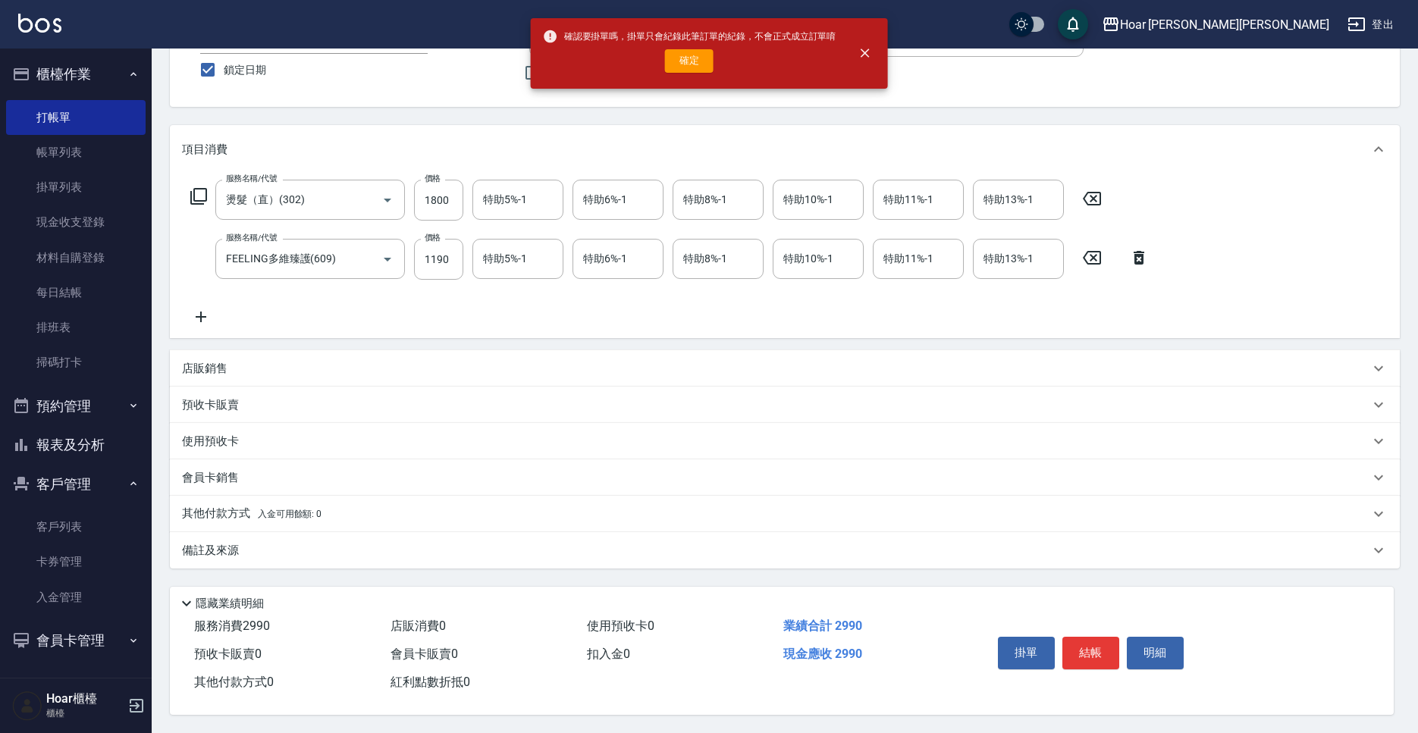
click at [520, 410] on div "預收卡販賣" at bounding box center [785, 405] width 1230 height 36
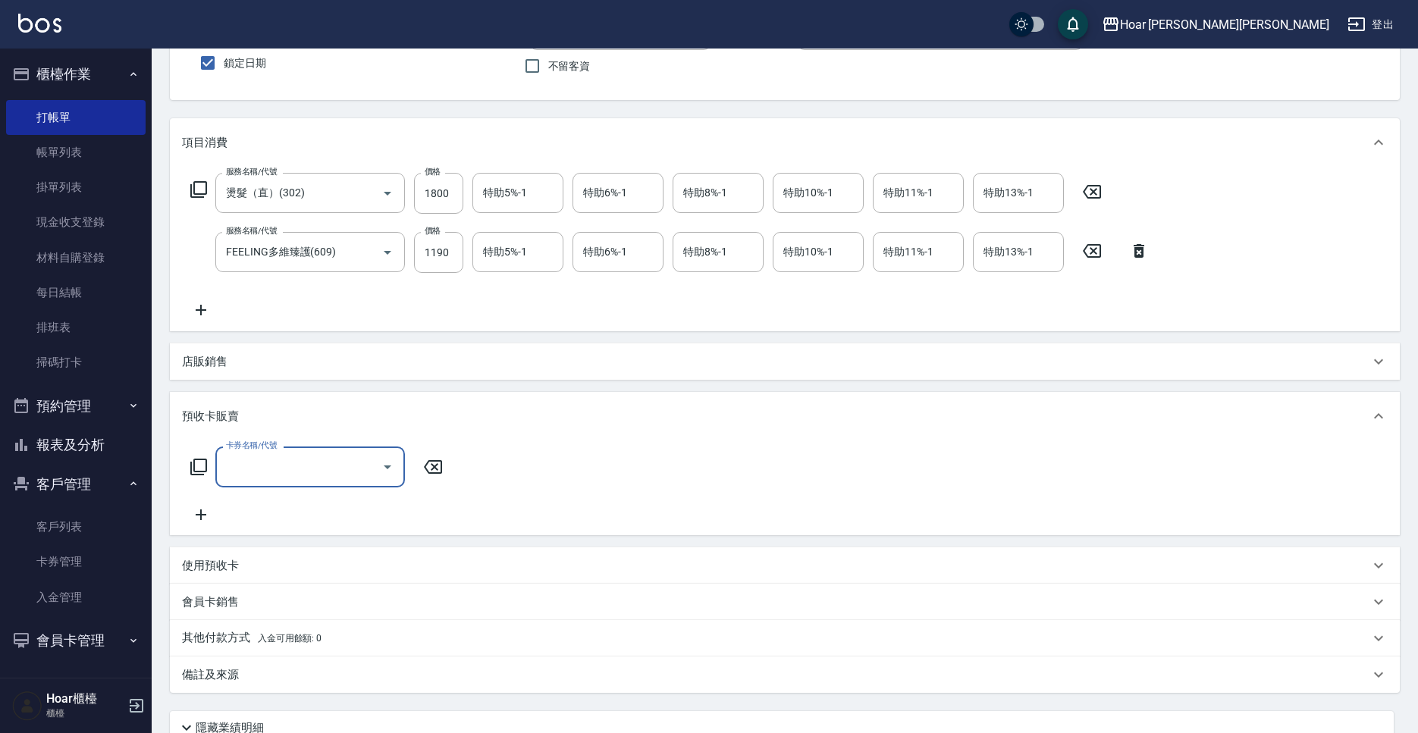
scroll to position [0, 0]
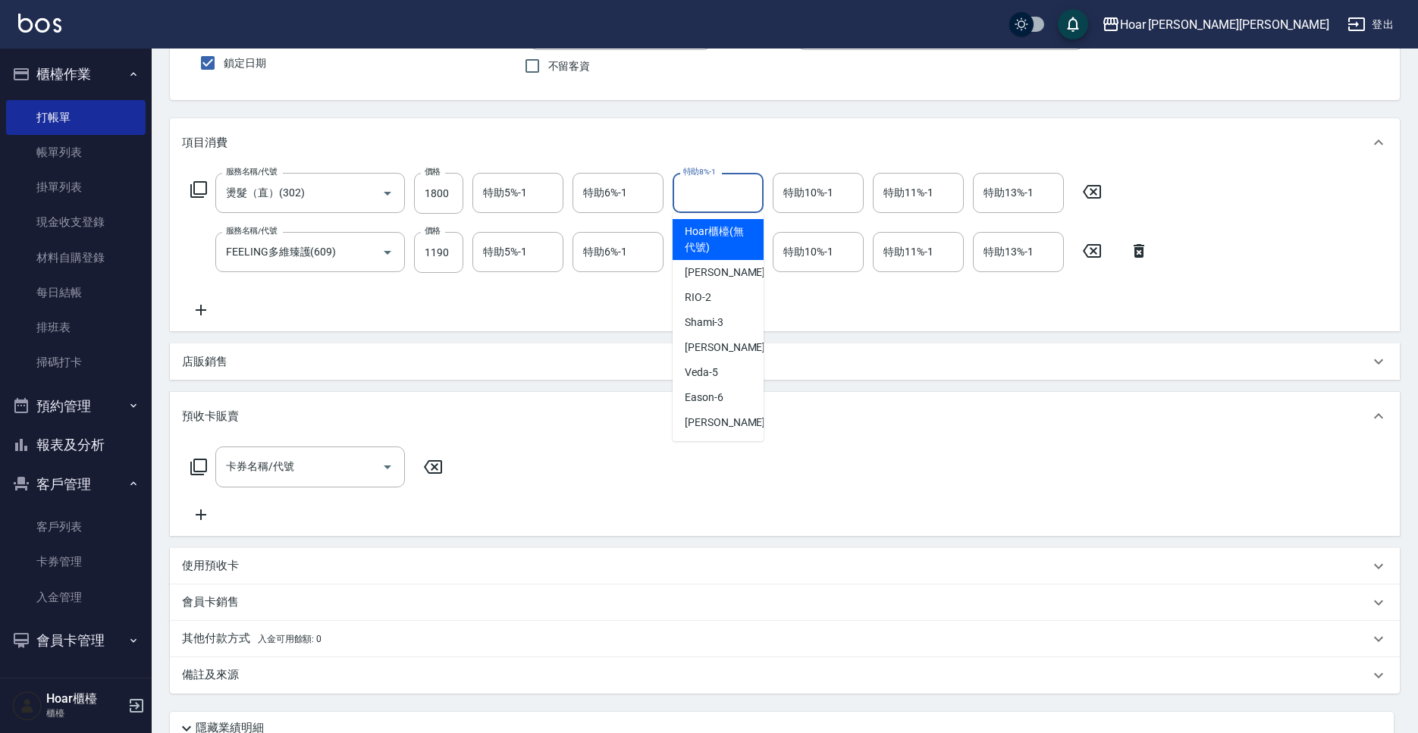
click at [688, 199] on input "特助8%-1" at bounding box center [717, 193] width 77 height 27
click at [732, 352] on div "[PERSON_NAME] -4" at bounding box center [718, 347] width 91 height 25
type input "[PERSON_NAME]-4"
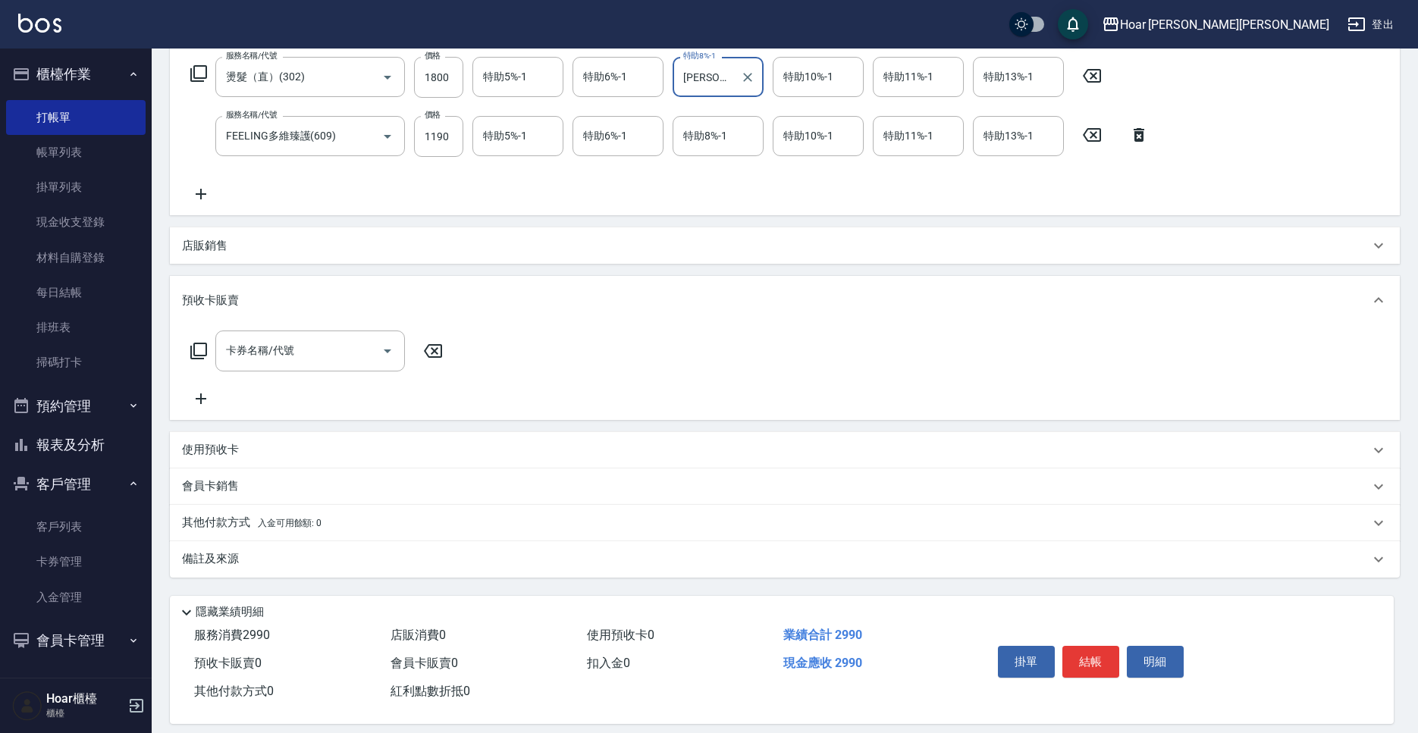
scroll to position [262, 0]
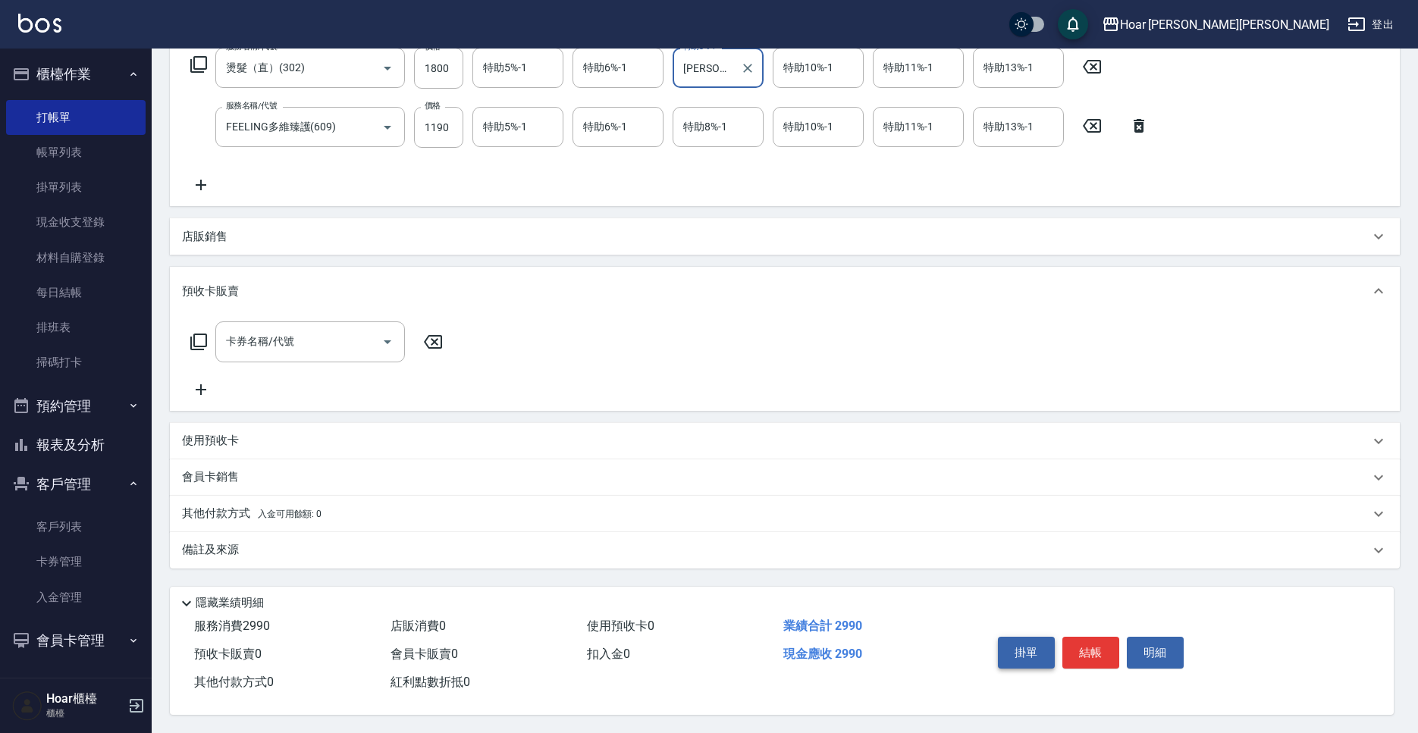
click at [1049, 642] on button "掛單" at bounding box center [1026, 653] width 57 height 32
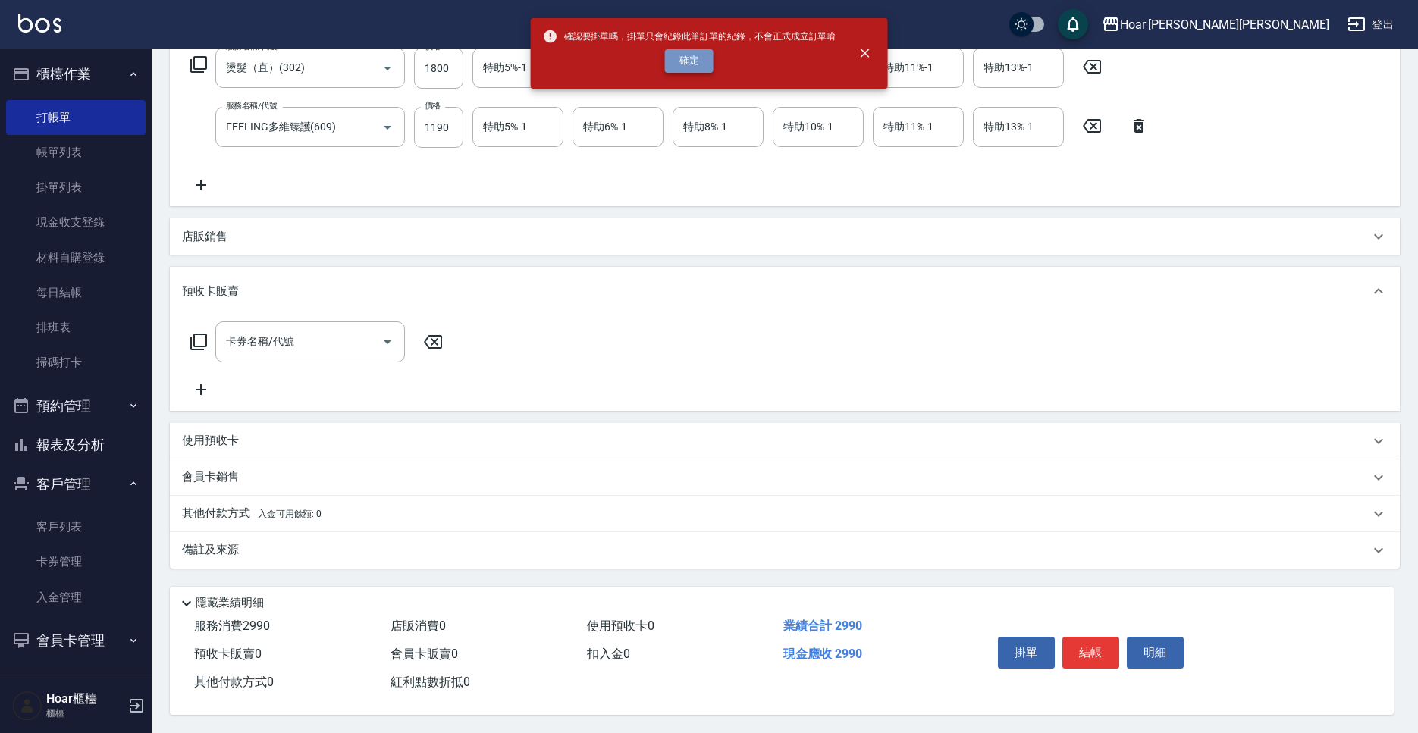
click at [703, 54] on button "確定" at bounding box center [689, 61] width 49 height 24
